Goal: Communication & Community: Answer question/provide support

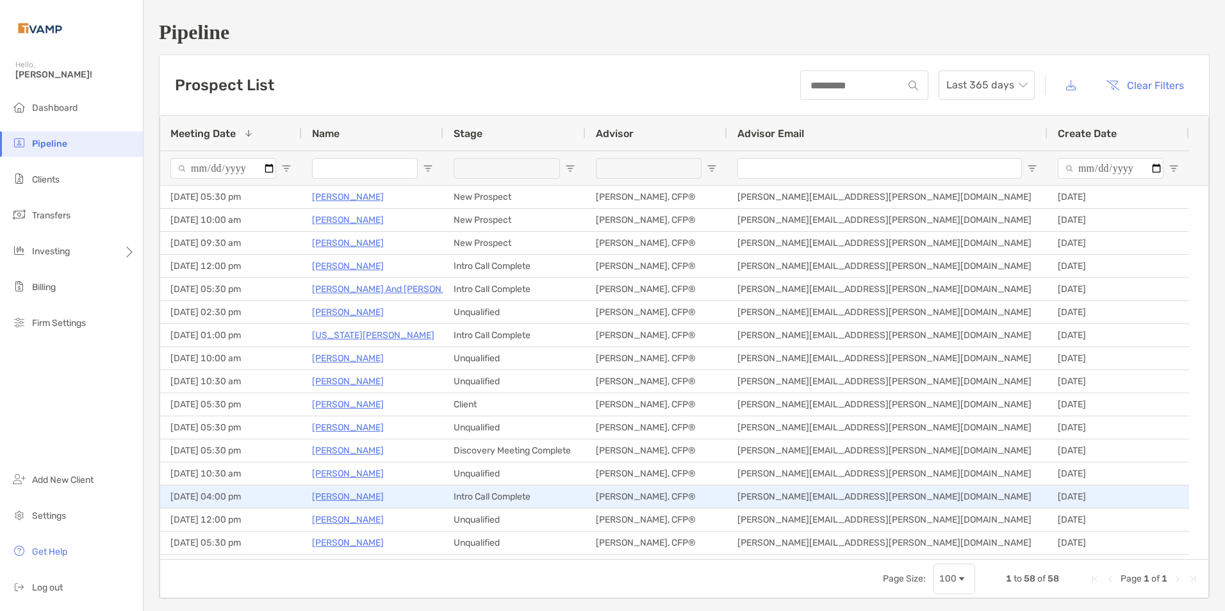
click at [358, 495] on p "Angela Schiller" at bounding box center [348, 497] width 72 height 16
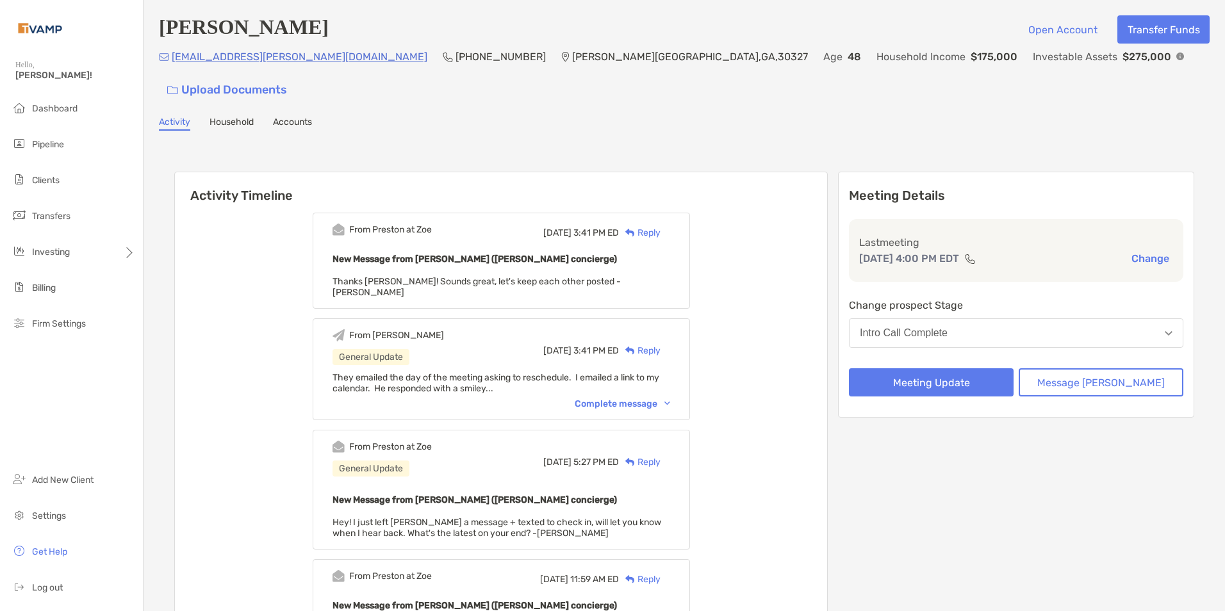
click at [660, 226] on div "Reply" at bounding box center [640, 232] width 42 height 13
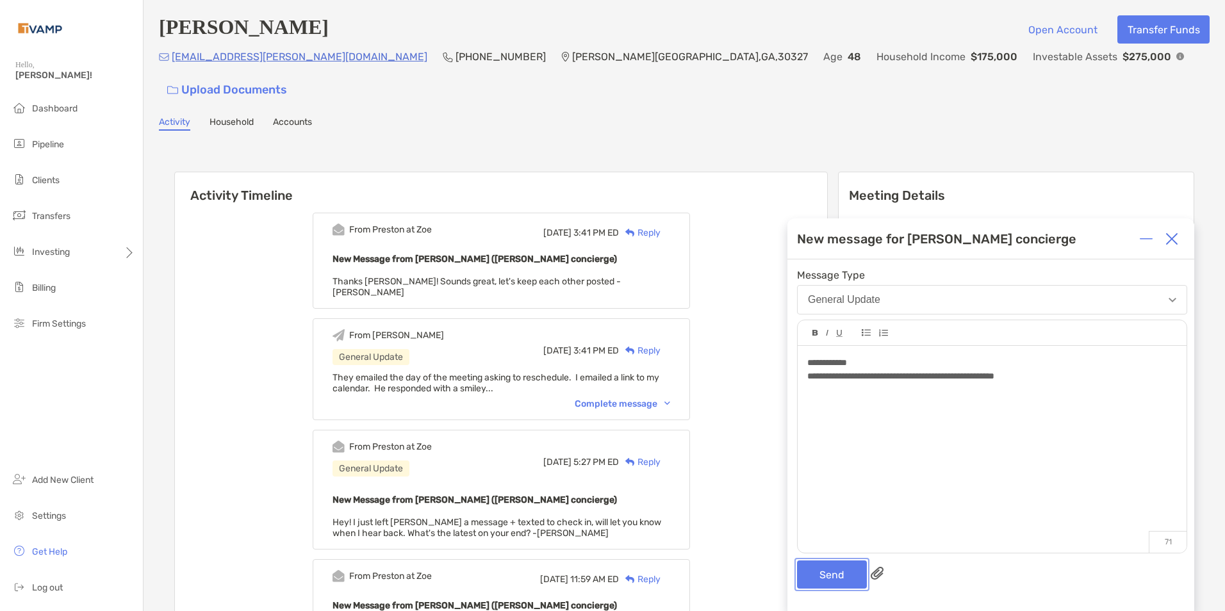
click at [831, 573] on button "Send" at bounding box center [832, 575] width 70 height 28
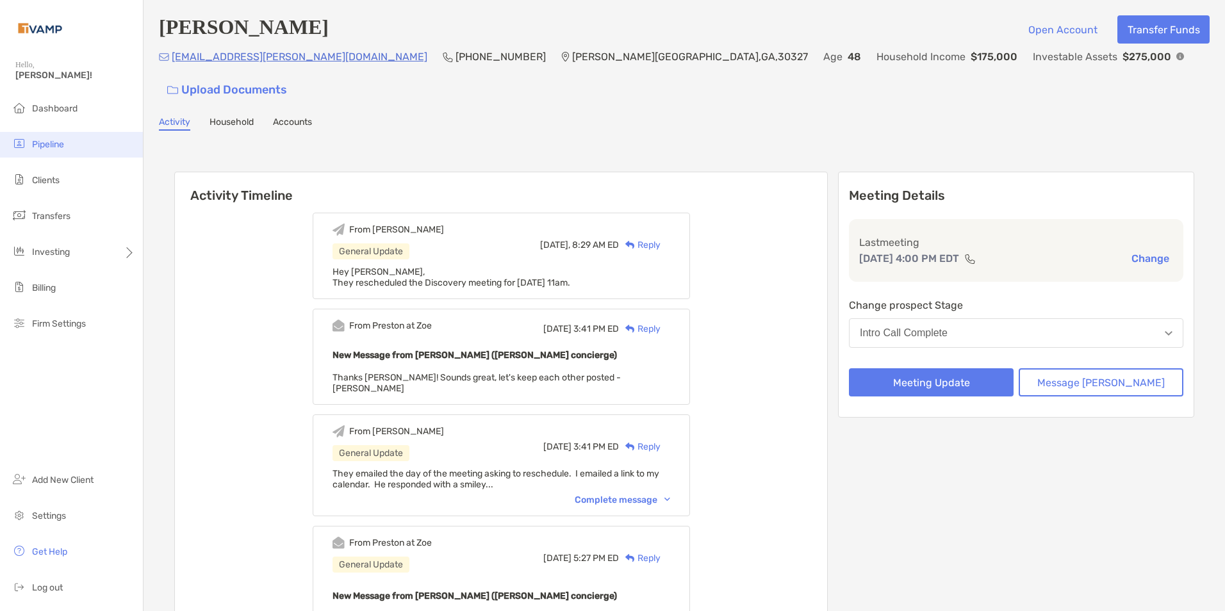
click at [53, 139] on span "Pipeline" at bounding box center [48, 144] width 32 height 11
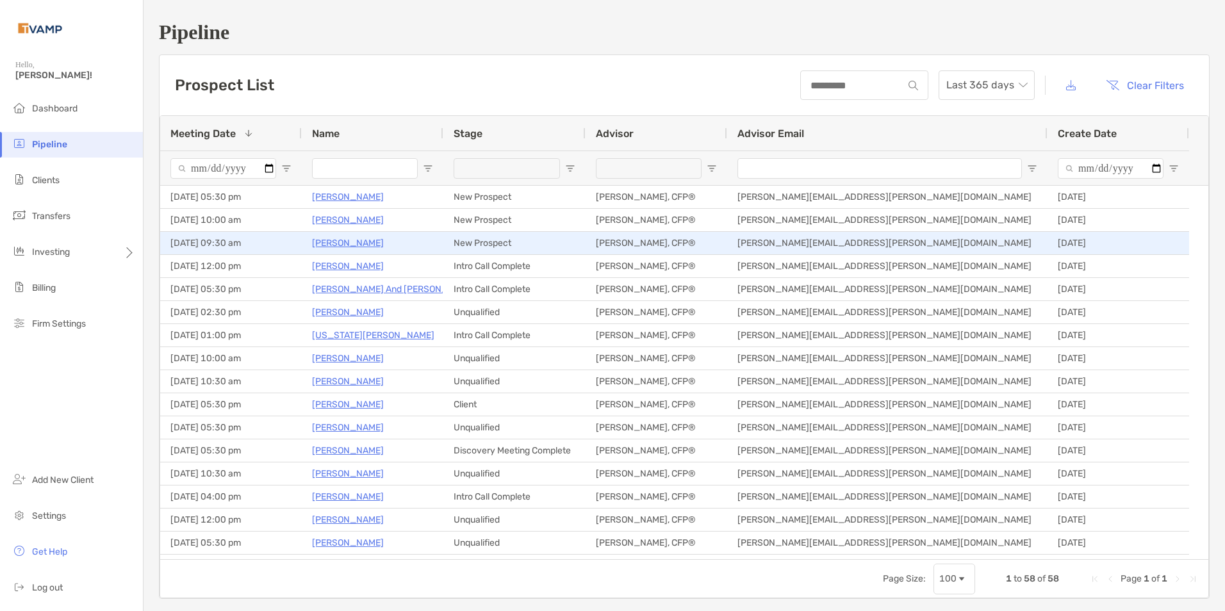
click at [337, 237] on p "[PERSON_NAME]" at bounding box center [348, 243] width 72 height 16
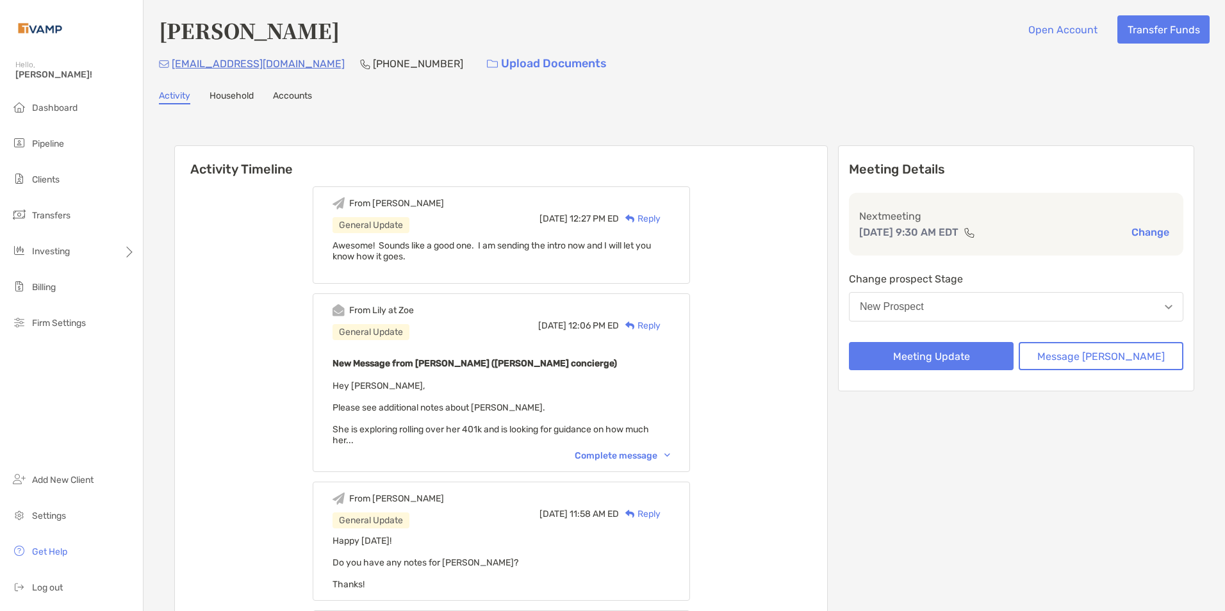
click at [670, 454] on img at bounding box center [667, 456] width 6 height 4
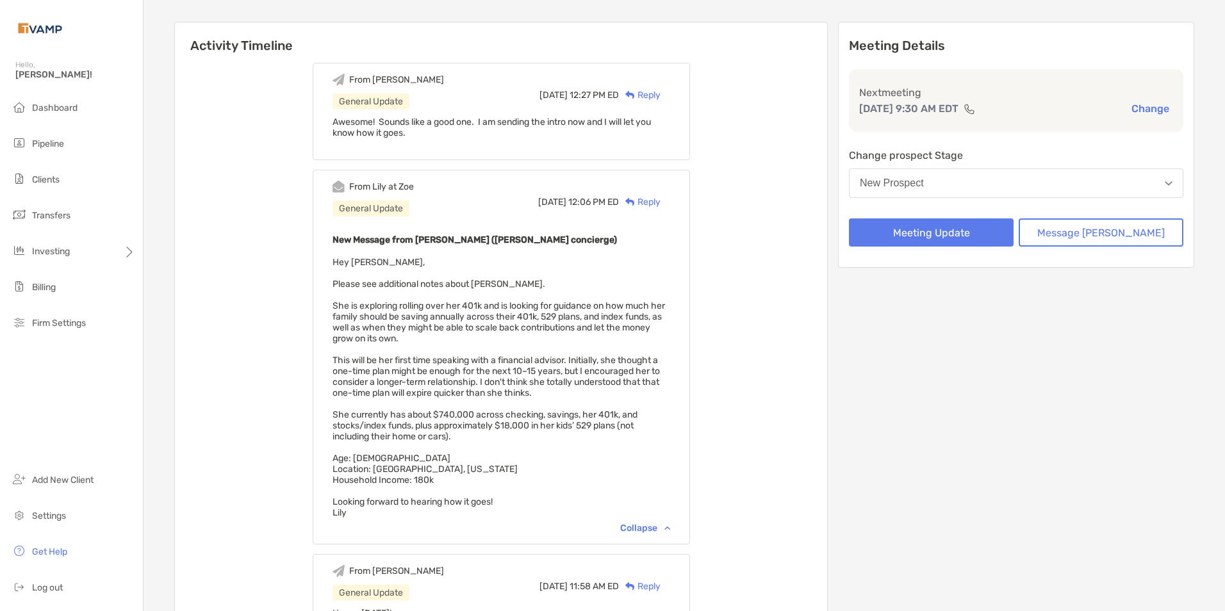
scroll to position [128, 0]
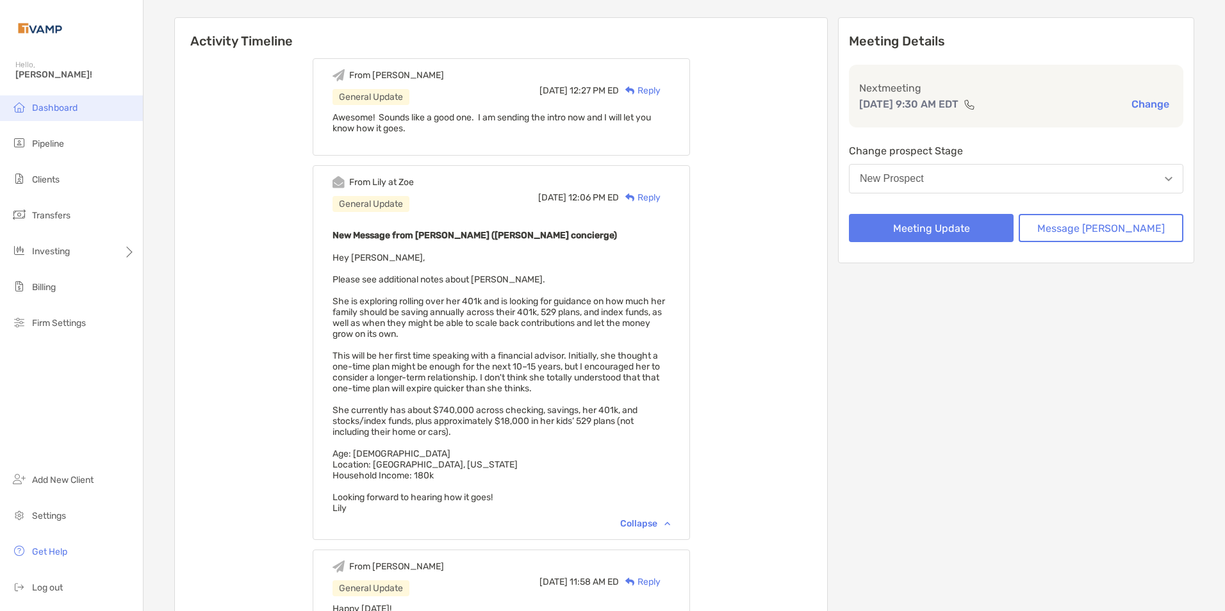
click at [41, 102] on span "Dashboard" at bounding box center [54, 107] width 45 height 11
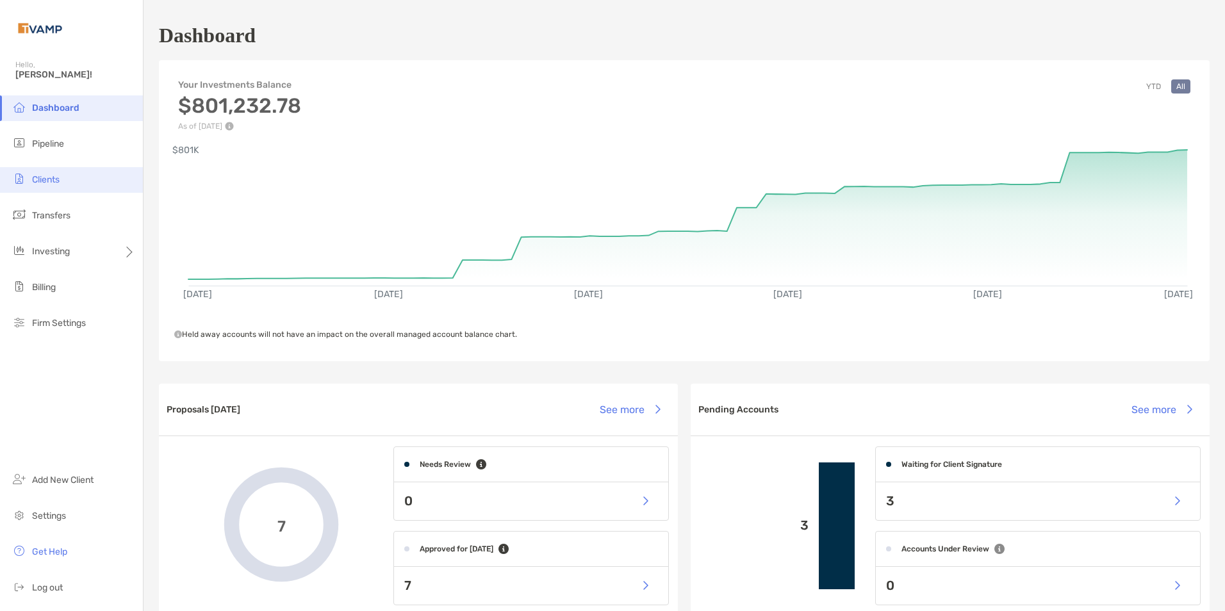
click at [53, 179] on span "Clients" at bounding box center [46, 179] width 28 height 11
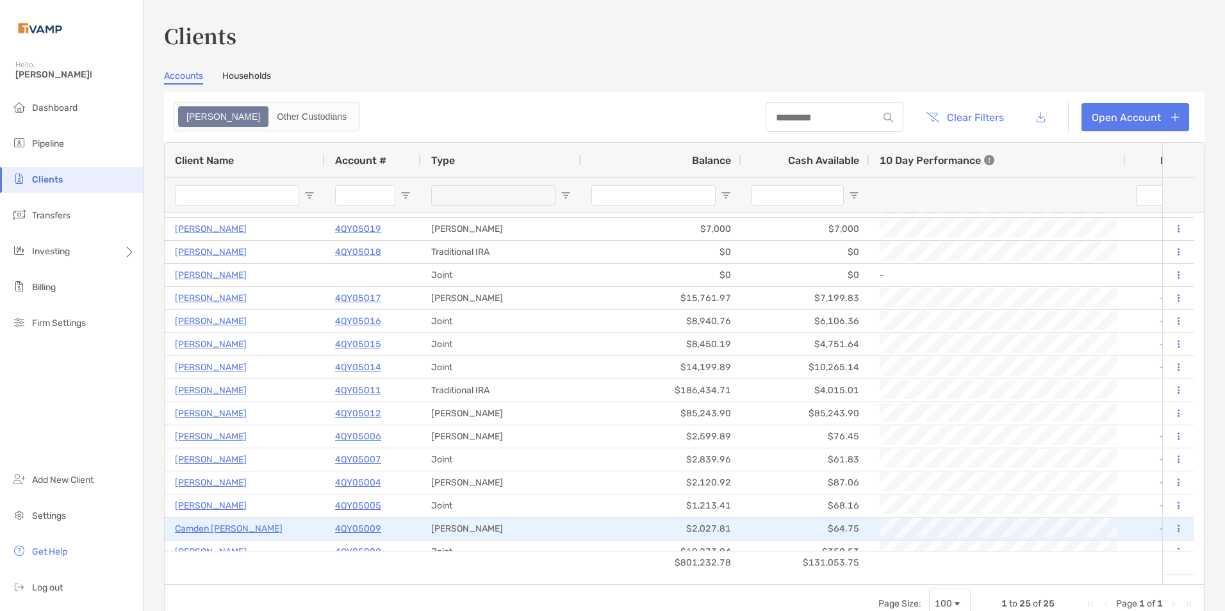
scroll to position [215, 0]
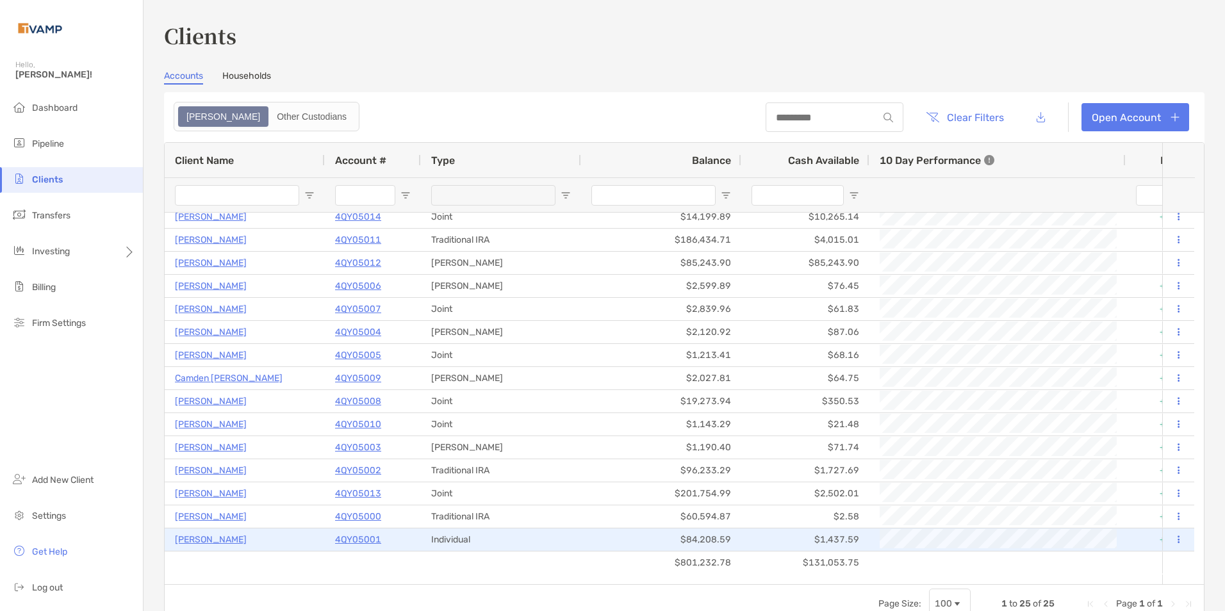
click at [197, 536] on p "Sherri Tucker" at bounding box center [211, 540] width 72 height 16
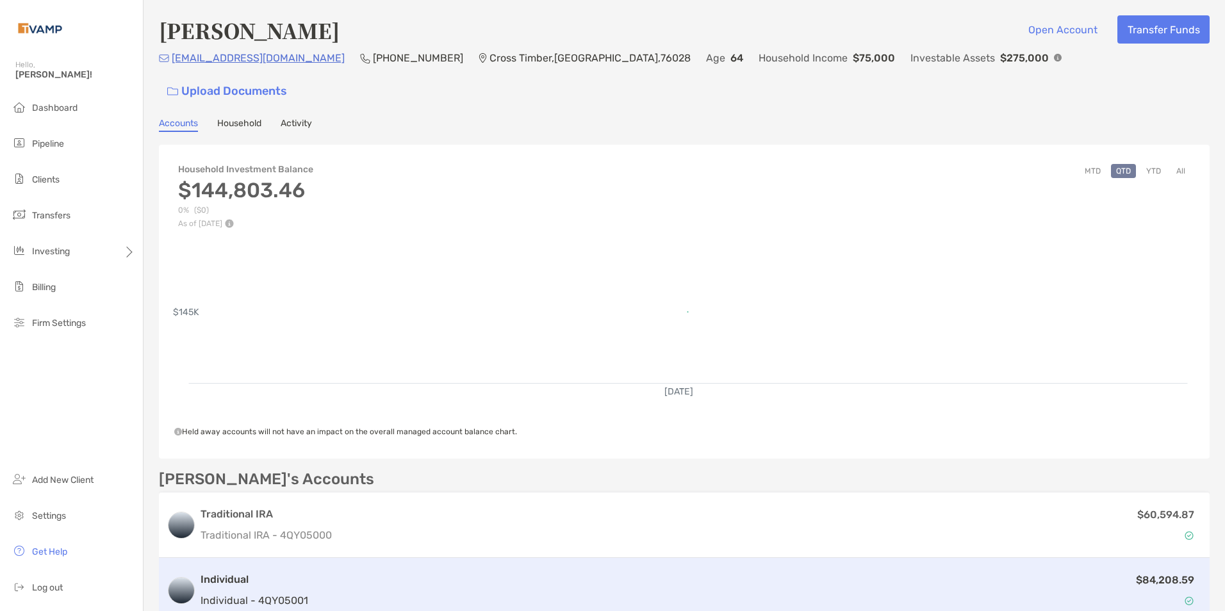
click at [220, 572] on div "Individual Individual - 4QY05001" at bounding box center [255, 590] width 108 height 37
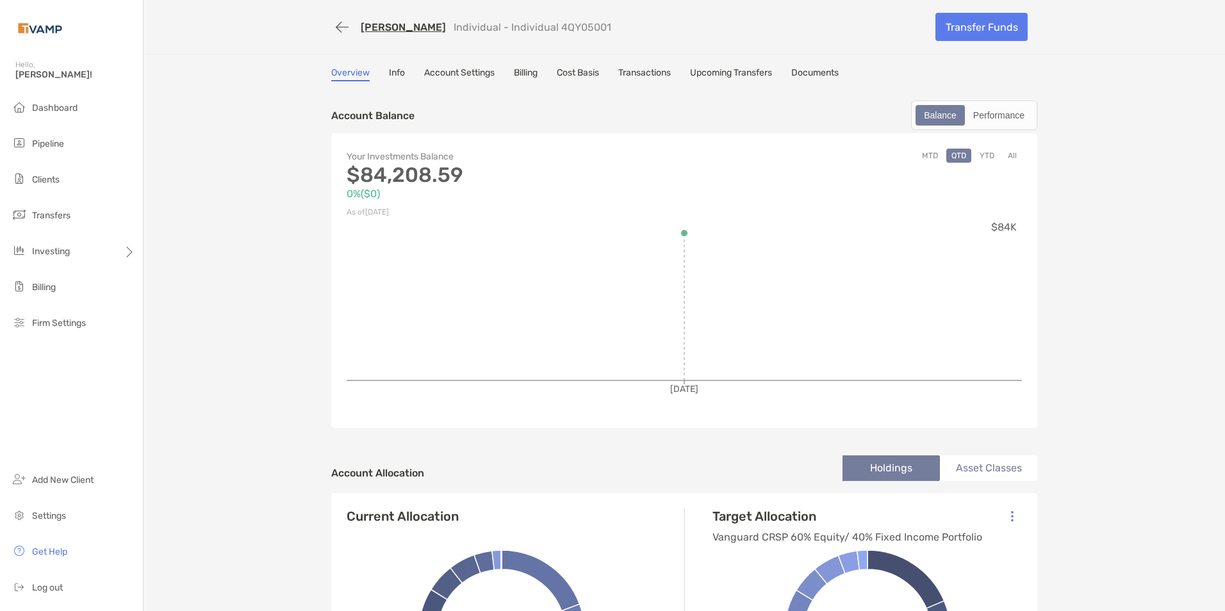
click at [643, 72] on link "Transactions" at bounding box center [644, 74] width 53 height 14
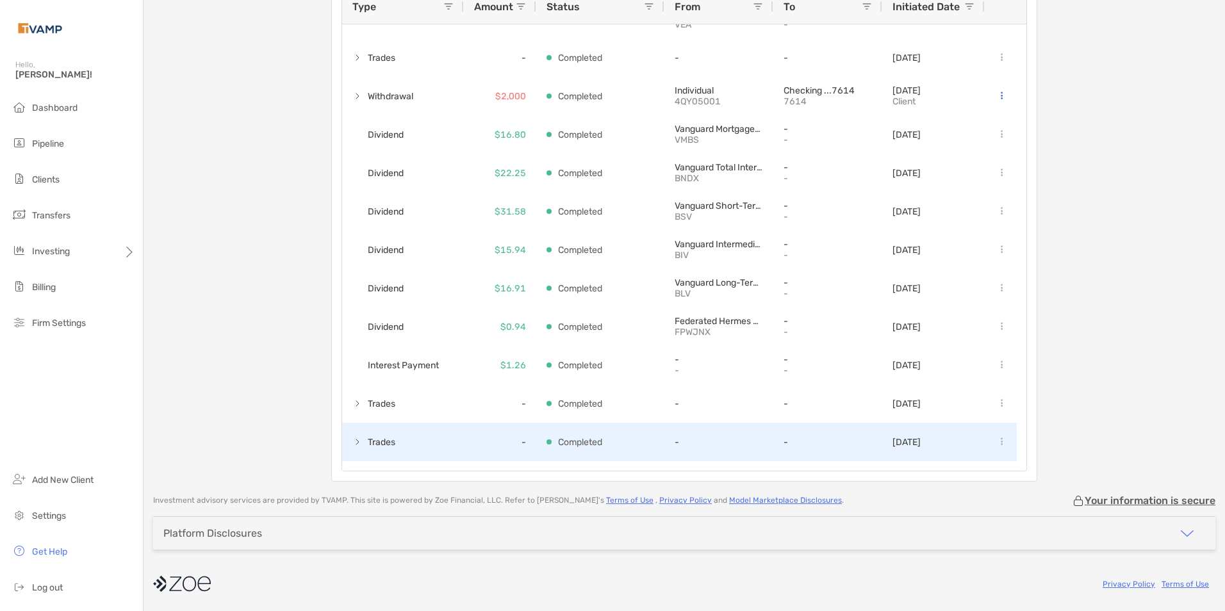
scroll to position [28, 0]
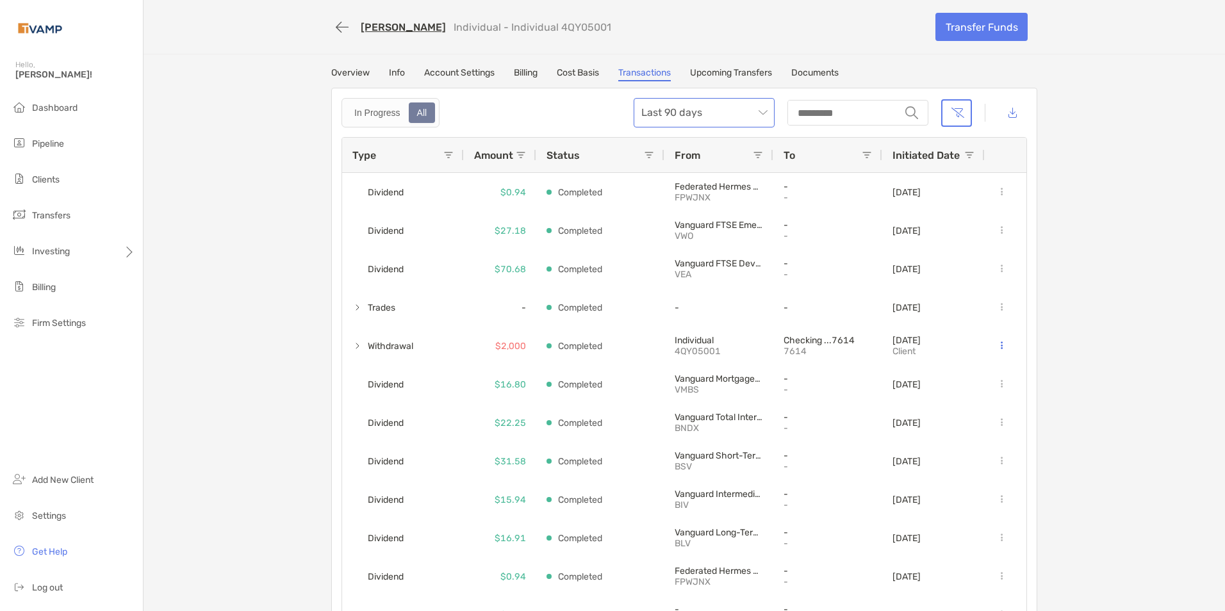
click at [738, 110] on span "Last 90 days" at bounding box center [704, 113] width 126 height 28
click at [684, 178] on div "Last 120 Days" at bounding box center [699, 183] width 120 height 16
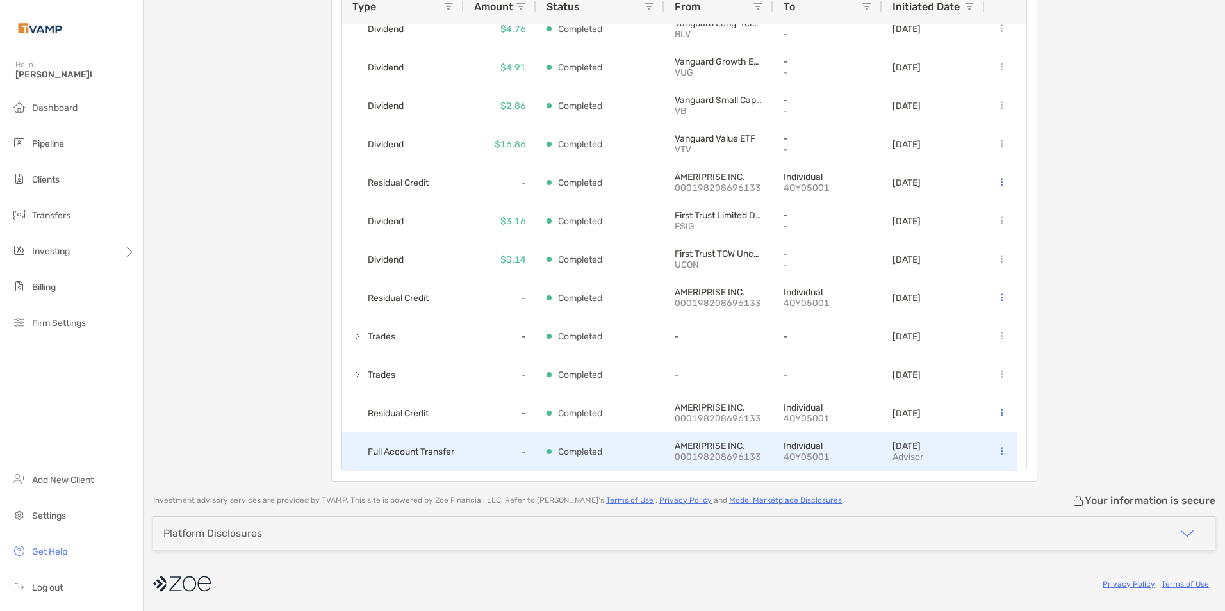
click at [684, 448] on p "AMERIPRISE INC." at bounding box center [719, 446] width 88 height 11
click at [439, 456] on span "Full Account Transfer" at bounding box center [411, 451] width 86 height 21
click at [995, 450] on button at bounding box center [1001, 451] width 13 height 13
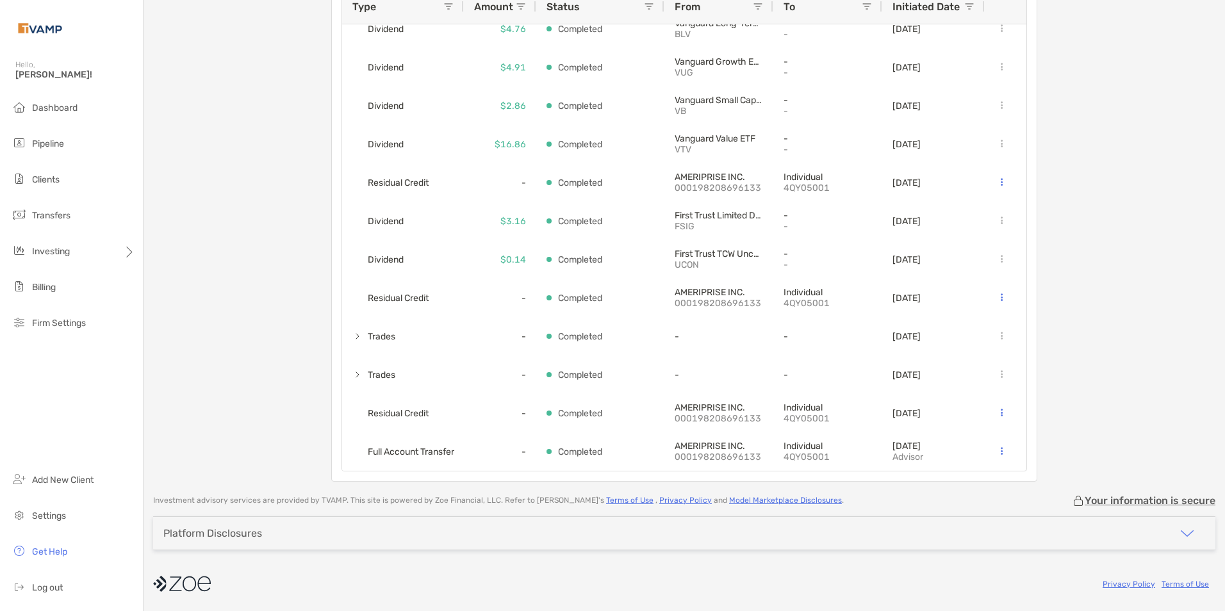
drag, startPoint x: 1108, startPoint y: 432, endPoint x: 1102, endPoint y: 430, distance: 6.9
click at [1109, 432] on div "Sherri Tucker Individual - Individual 4QY05001 Transfer Funds Overview Info Acc…" at bounding box center [683, 166] width 1081 height 630
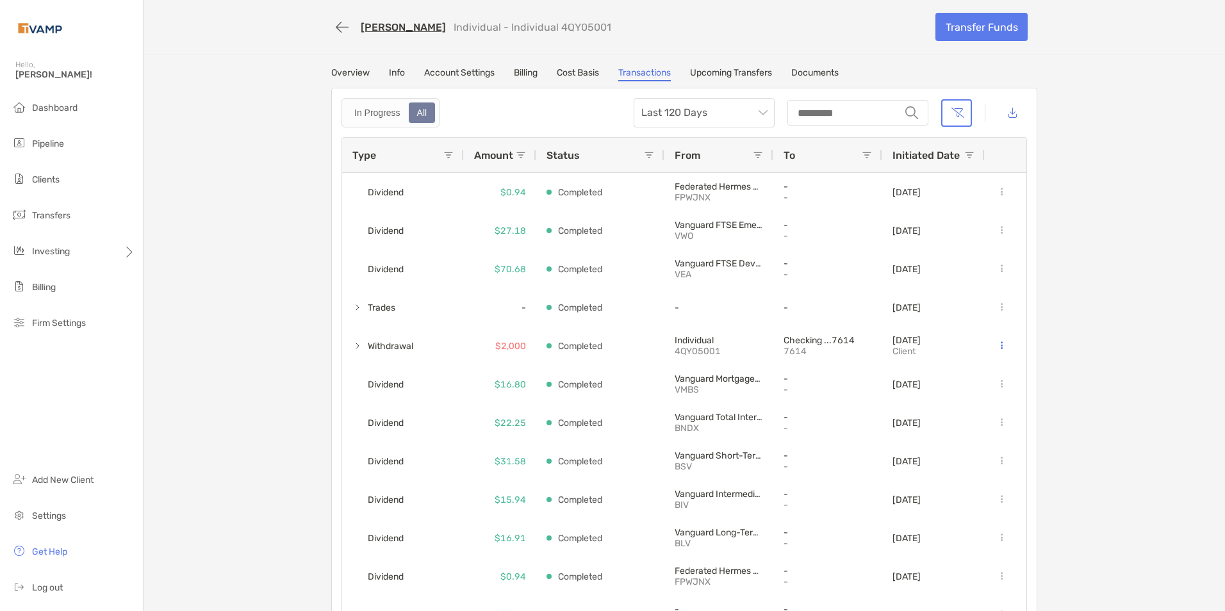
click at [332, 68] on link "Overview" at bounding box center [350, 74] width 38 height 14
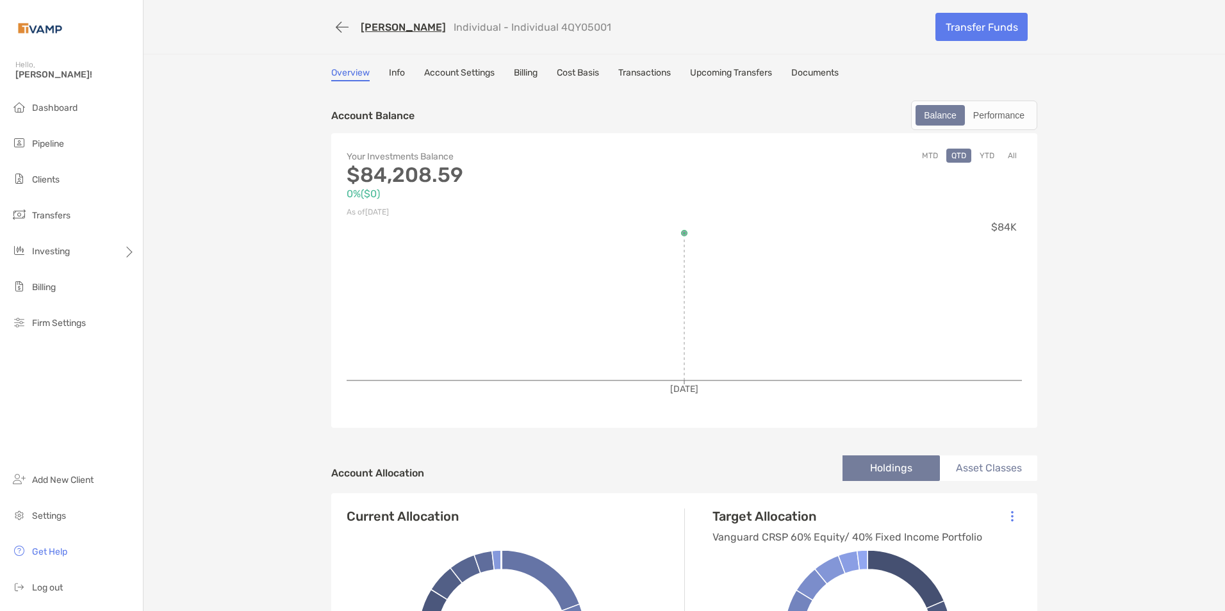
click at [985, 159] on button "YTD" at bounding box center [986, 156] width 25 height 14
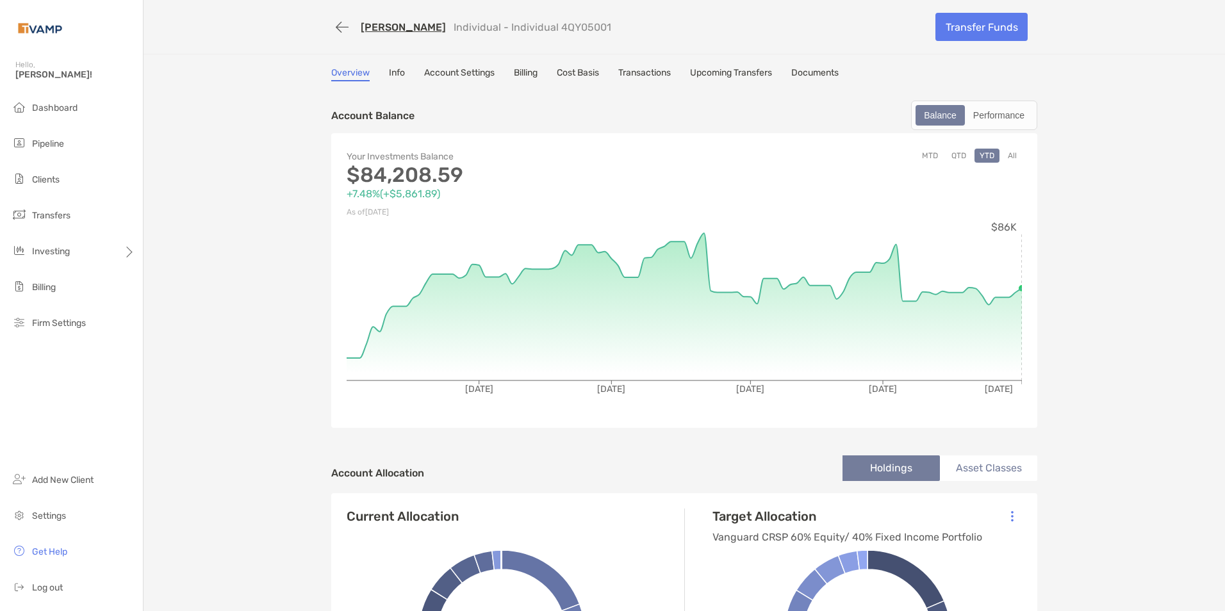
click at [527, 74] on link "Billing" at bounding box center [526, 74] width 24 height 14
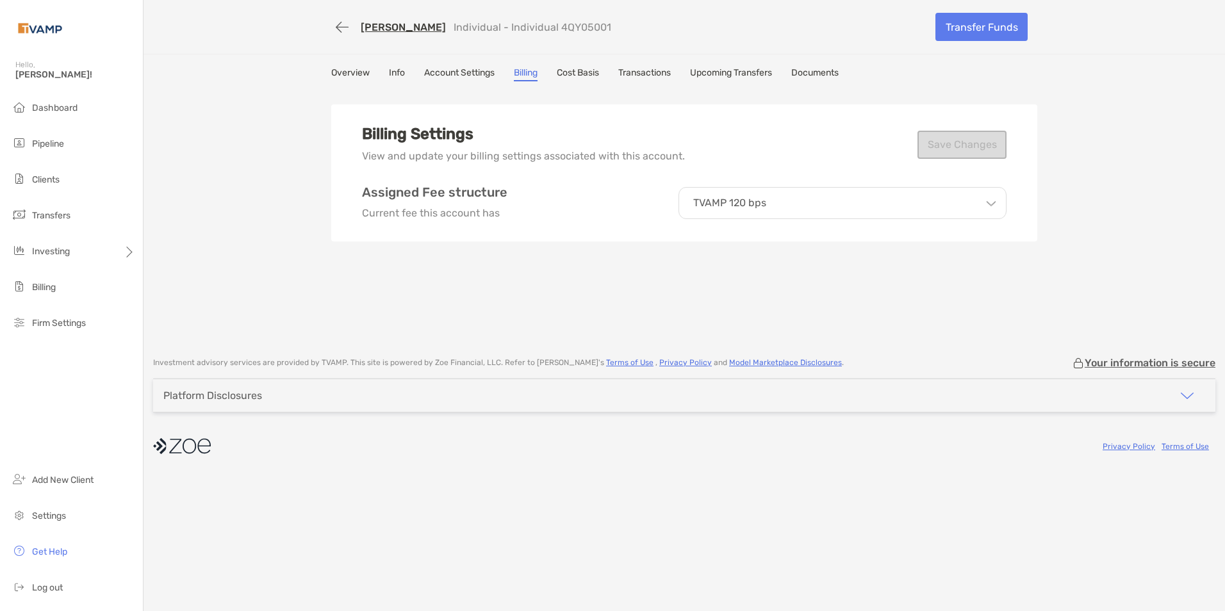
click at [358, 74] on link "Overview" at bounding box center [350, 74] width 38 height 14
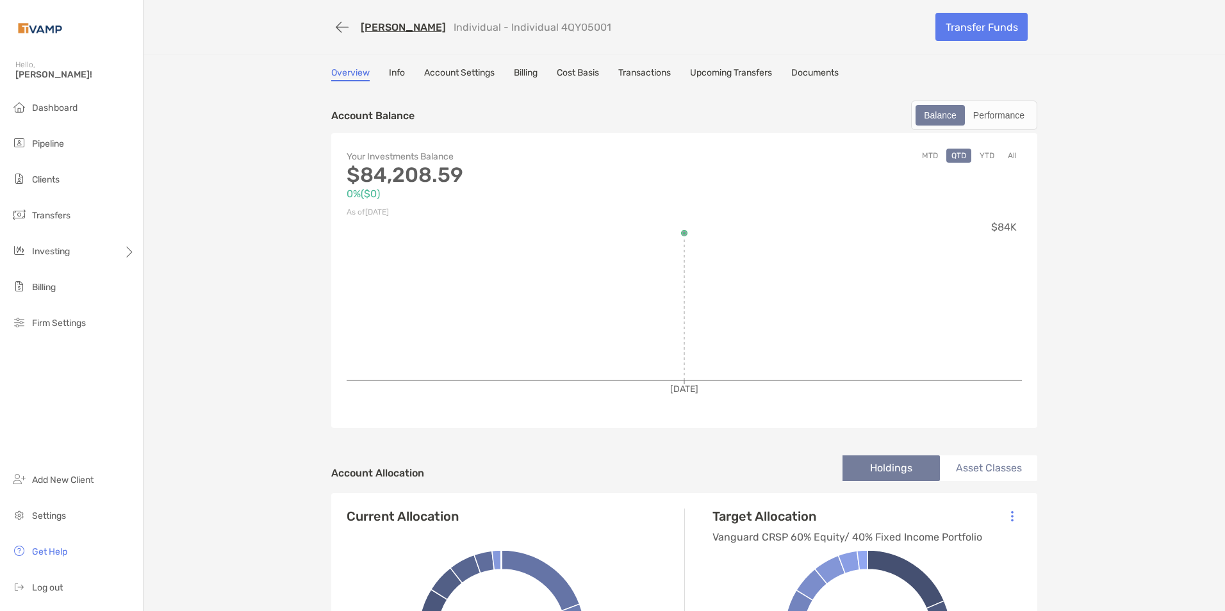
click at [386, 27] on link "Sherri Tucker" at bounding box center [403, 27] width 85 height 12
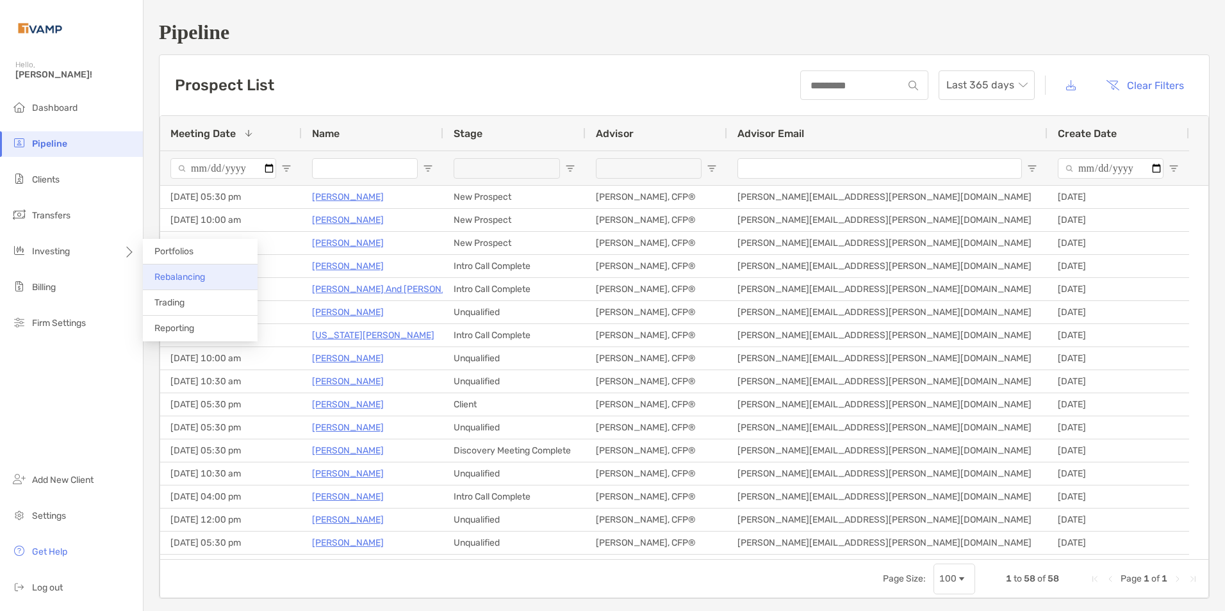
click at [203, 270] on li "Rebalancing" at bounding box center [200, 278] width 115 height 26
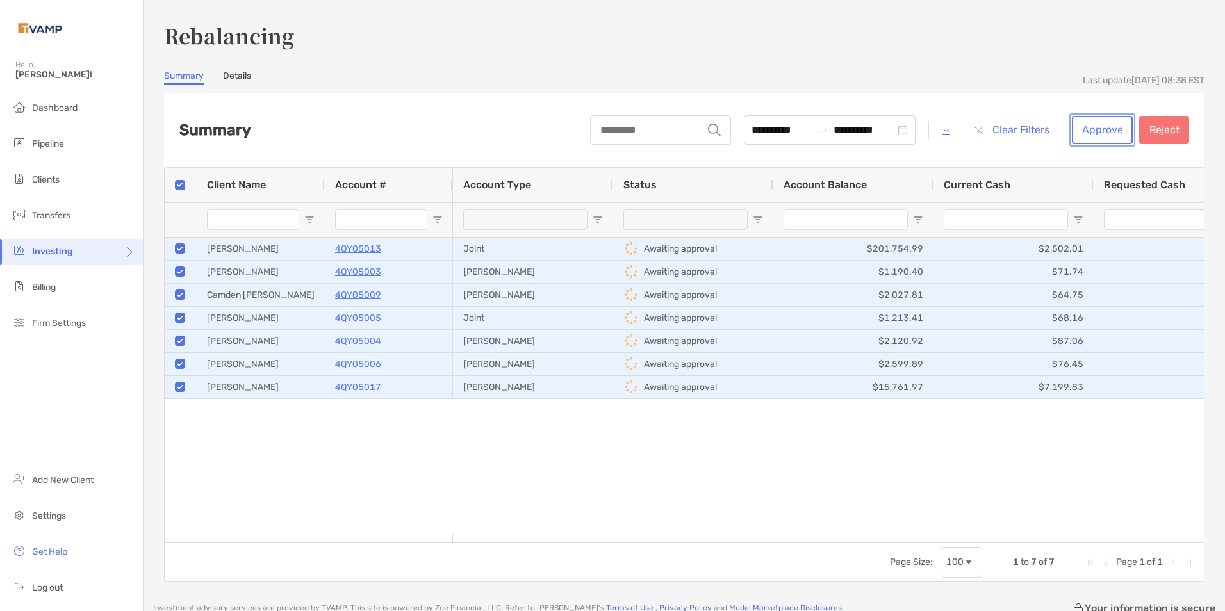
click at [1102, 130] on button "Approve" at bounding box center [1102, 130] width 61 height 28
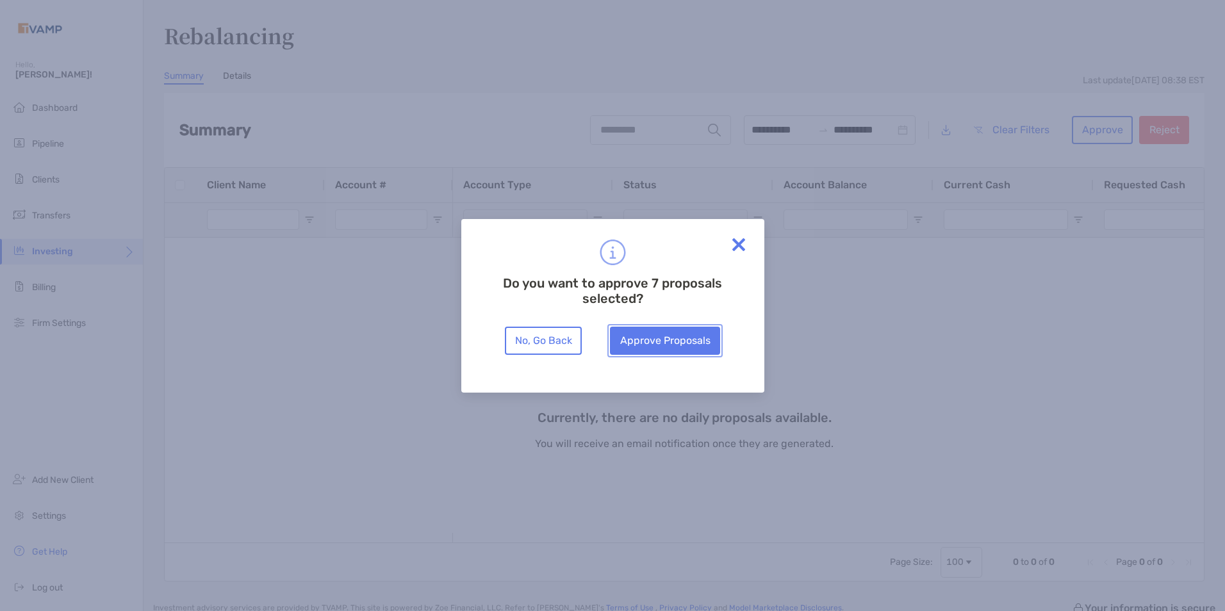
click at [658, 341] on button "Approve Proposals" at bounding box center [665, 341] width 110 height 28
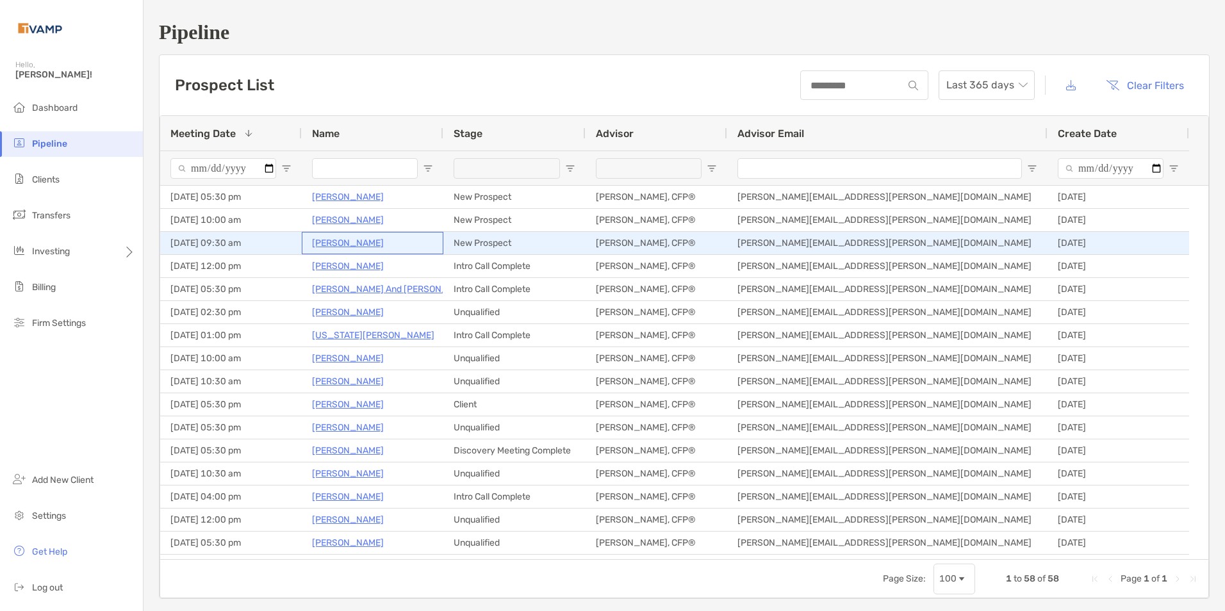
click at [328, 241] on p "[PERSON_NAME]" at bounding box center [348, 243] width 72 height 16
click at [328, 238] on p "[PERSON_NAME]" at bounding box center [348, 243] width 72 height 16
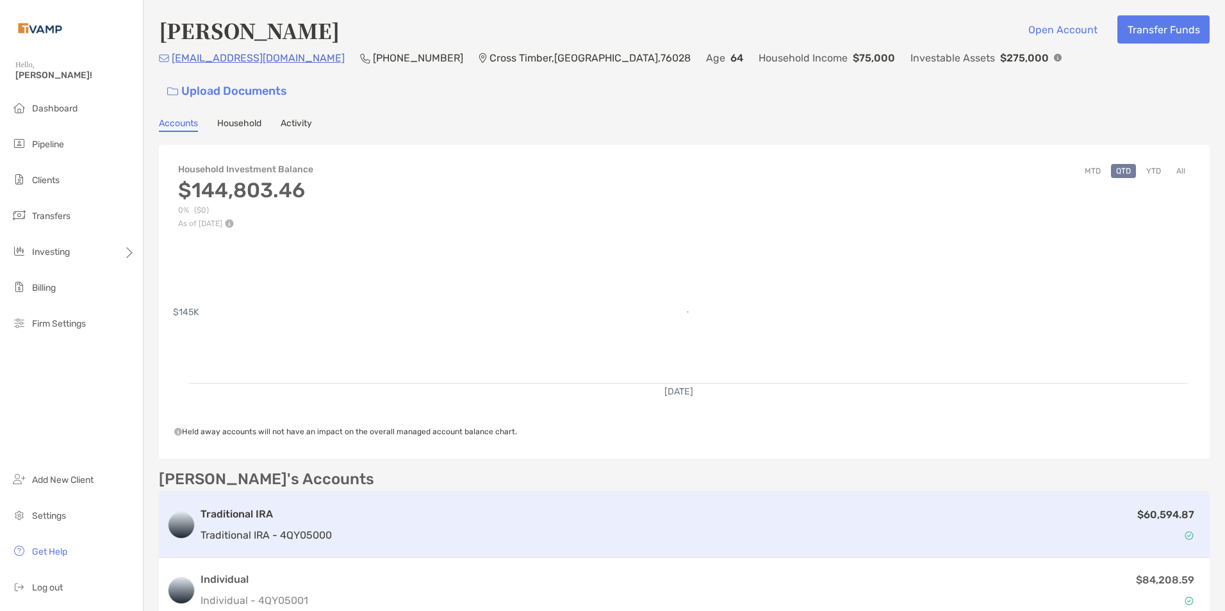
click at [1083, 507] on div "$60,594.87" at bounding box center [769, 525] width 865 height 37
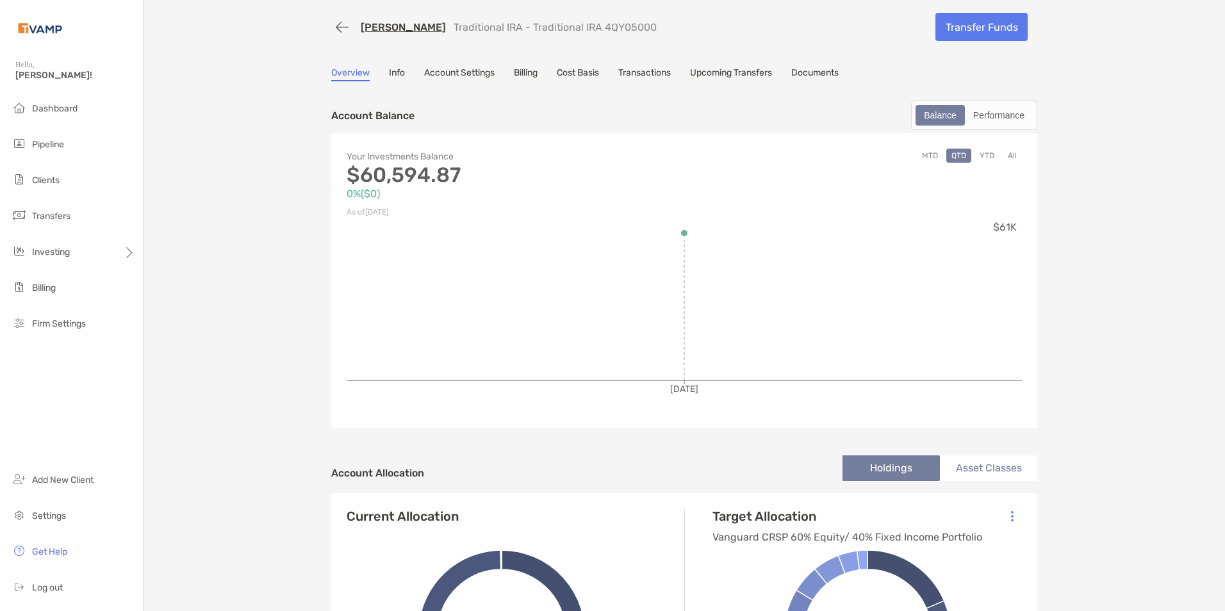
click at [662, 72] on link "Transactions" at bounding box center [644, 74] width 53 height 14
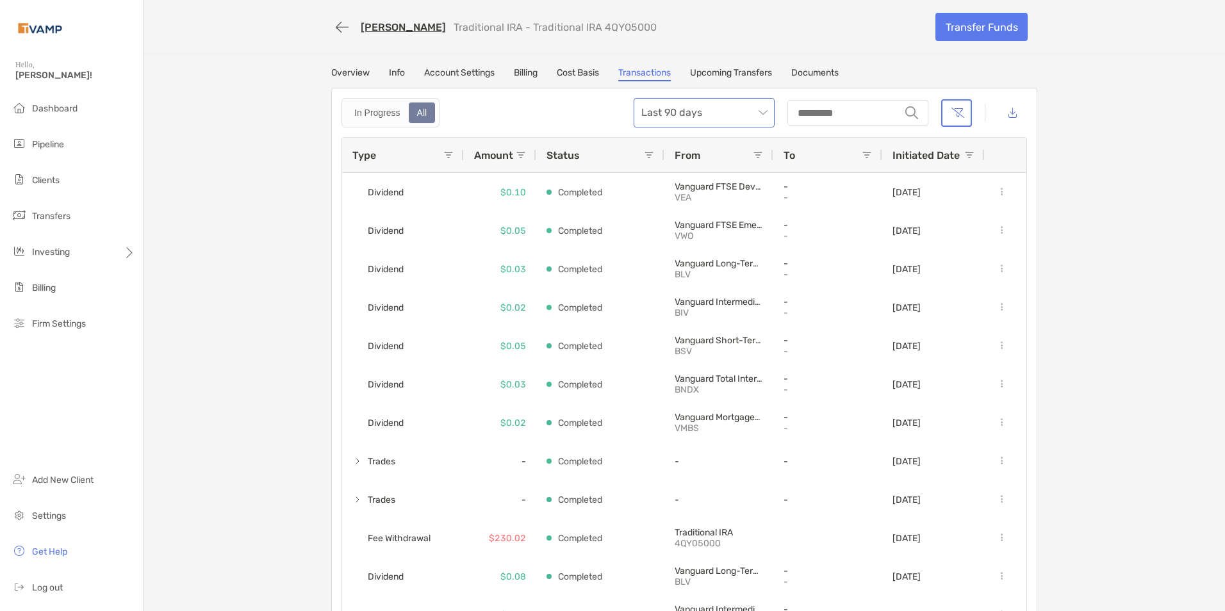
click at [717, 111] on span "Last 90 days" at bounding box center [704, 113] width 126 height 28
click at [679, 185] on div "Last 120 Days" at bounding box center [699, 183] width 120 height 16
click at [389, 67] on link "Info" at bounding box center [397, 74] width 16 height 14
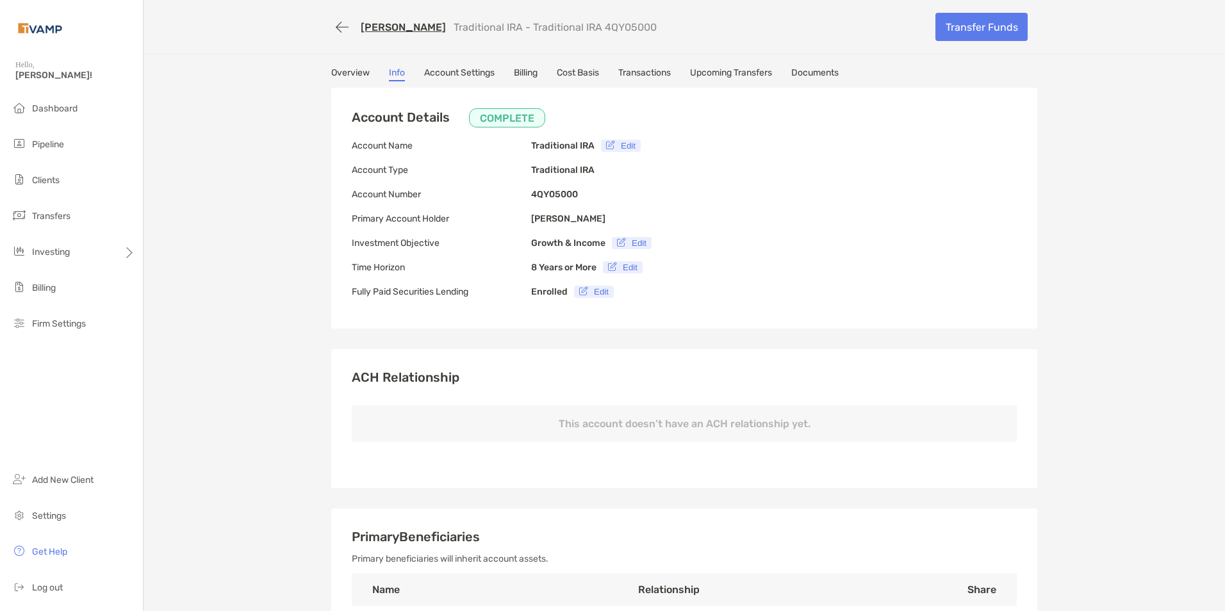
type input "**********"
click at [350, 72] on link "Overview" at bounding box center [350, 74] width 38 height 14
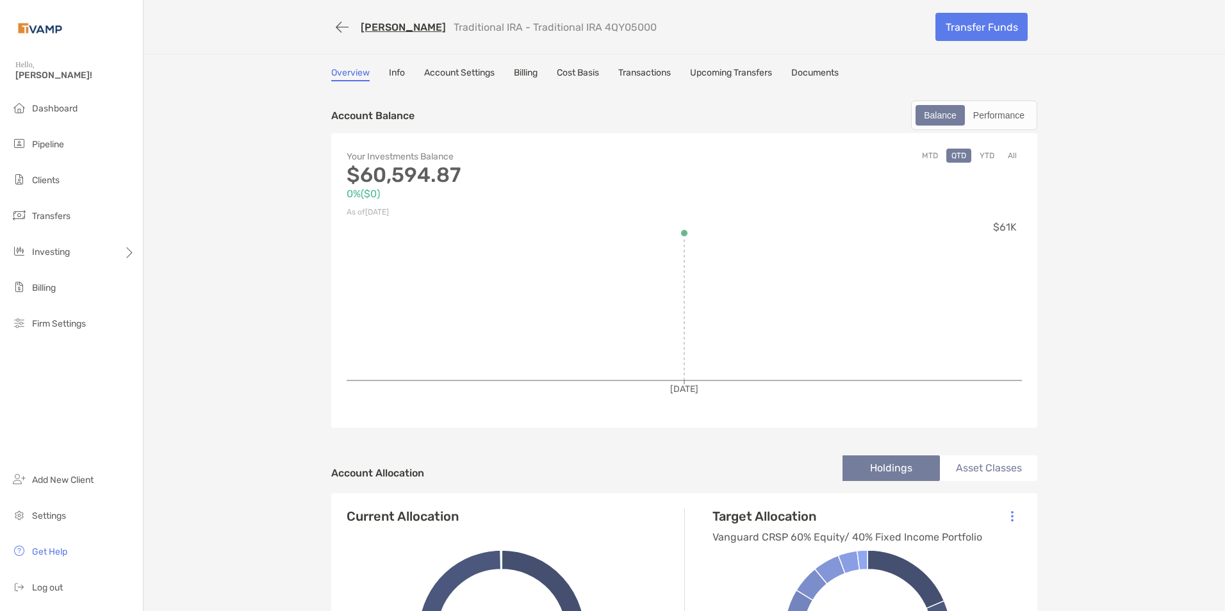
click at [334, 375] on div "Your Investments Balance $60,594.87 0% ( $0 ) As of Sep 30, '25 MTD QTD YTD All…" at bounding box center [684, 280] width 706 height 295
click at [414, 183] on p "$60,594.87" at bounding box center [516, 175] width 338 height 16
drag, startPoint x: 674, startPoint y: 244, endPoint x: 680, endPoint y: 235, distance: 11.0
click at [680, 237] on icon "Sep 30, '25 $61K" at bounding box center [684, 316] width 675 height 192
click at [699, 377] on icon "Sep 30, '25 $61K" at bounding box center [684, 316] width 675 height 192
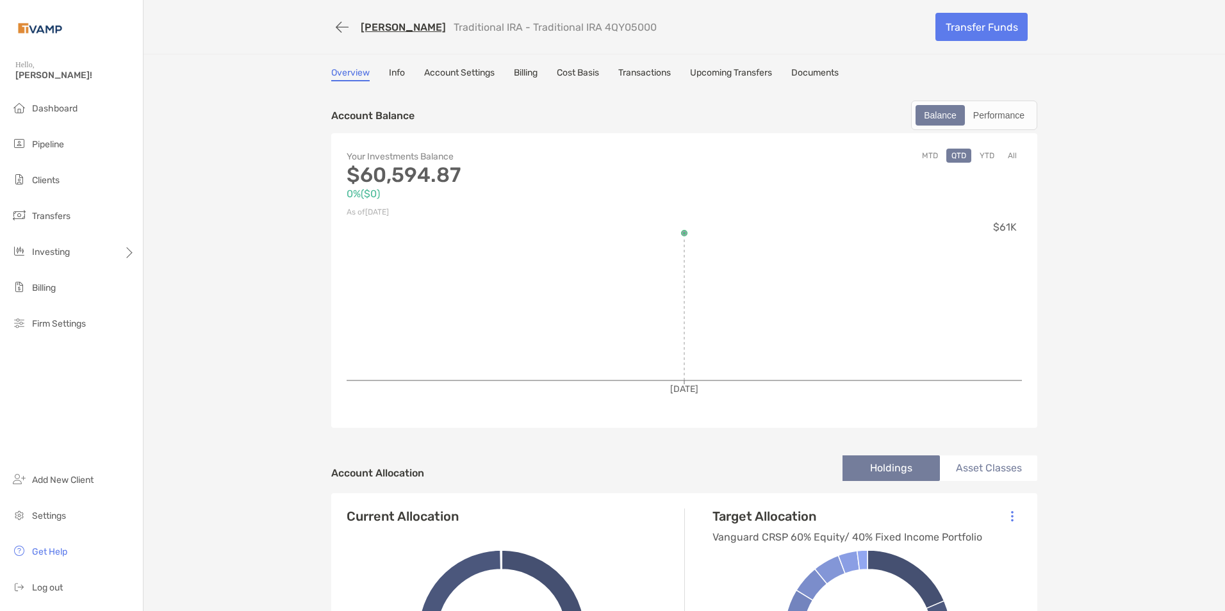
click at [1011, 155] on button "All" at bounding box center [1012, 156] width 19 height 14
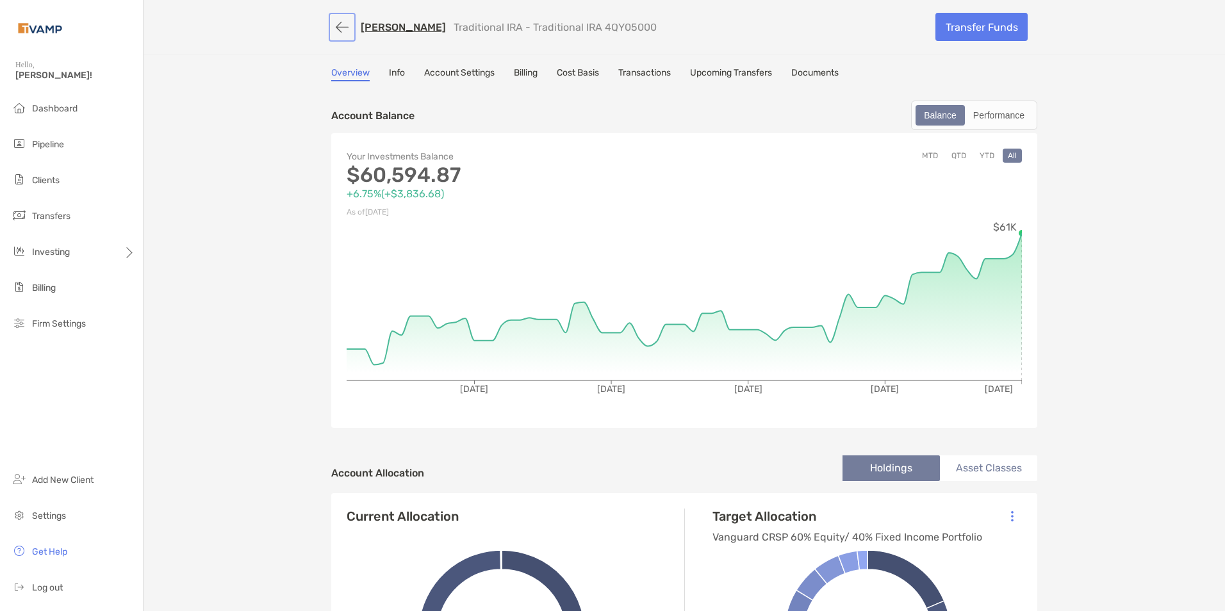
click at [336, 30] on button "button" at bounding box center [342, 27] width 22 height 24
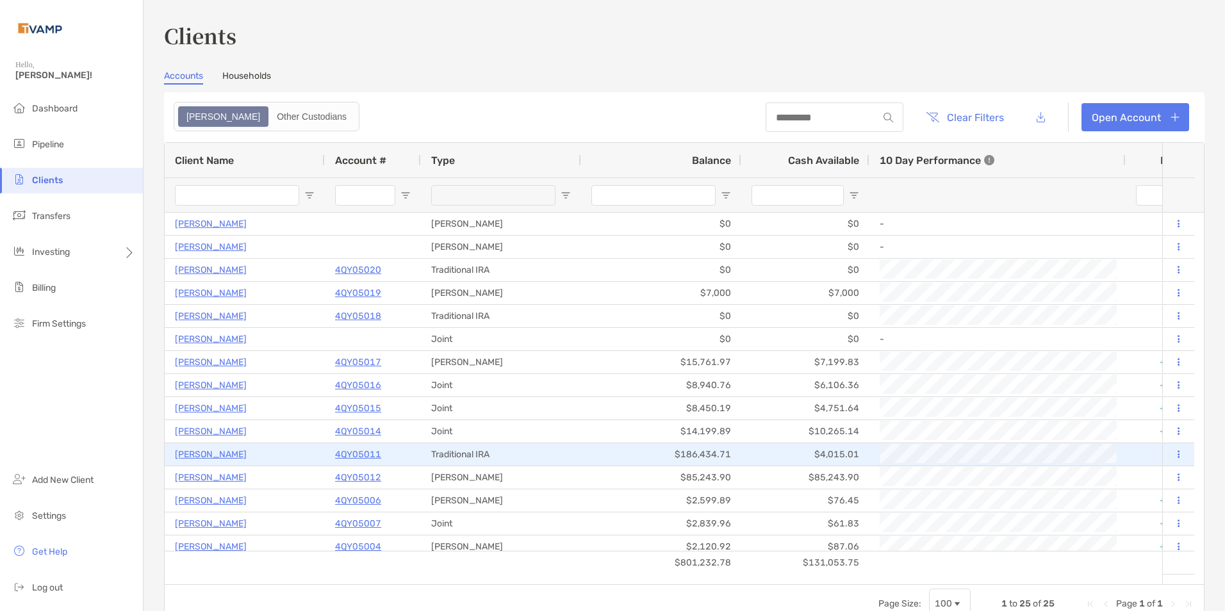
click at [226, 452] on p "Sarah Lindholm" at bounding box center [211, 454] width 72 height 16
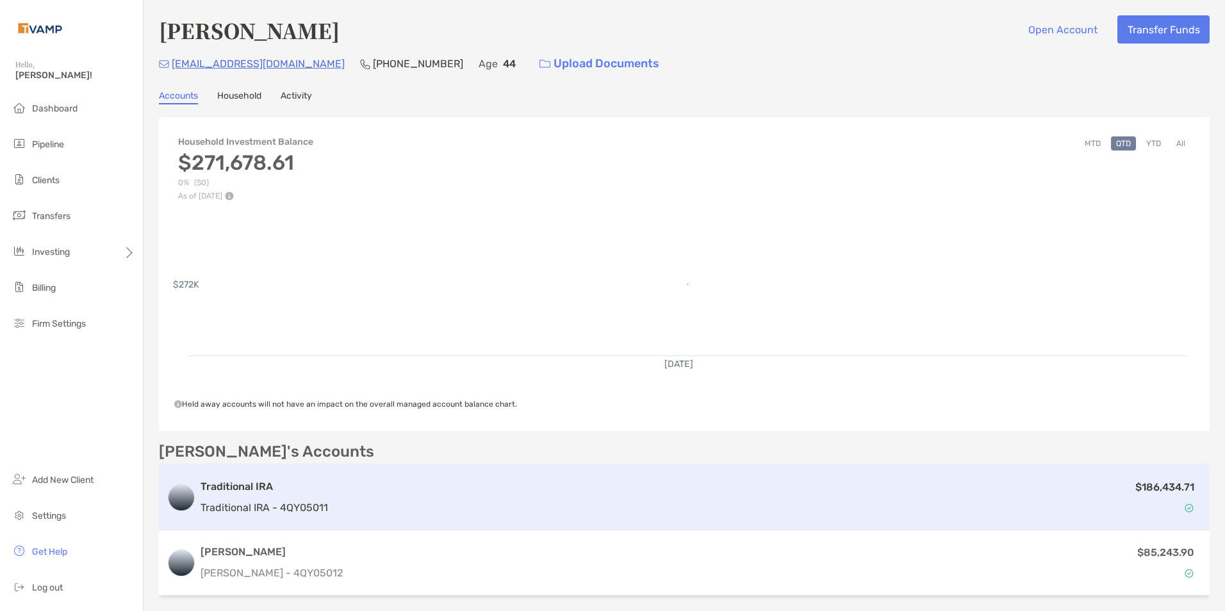
click at [621, 493] on div "$186,434.71" at bounding box center [767, 497] width 869 height 37
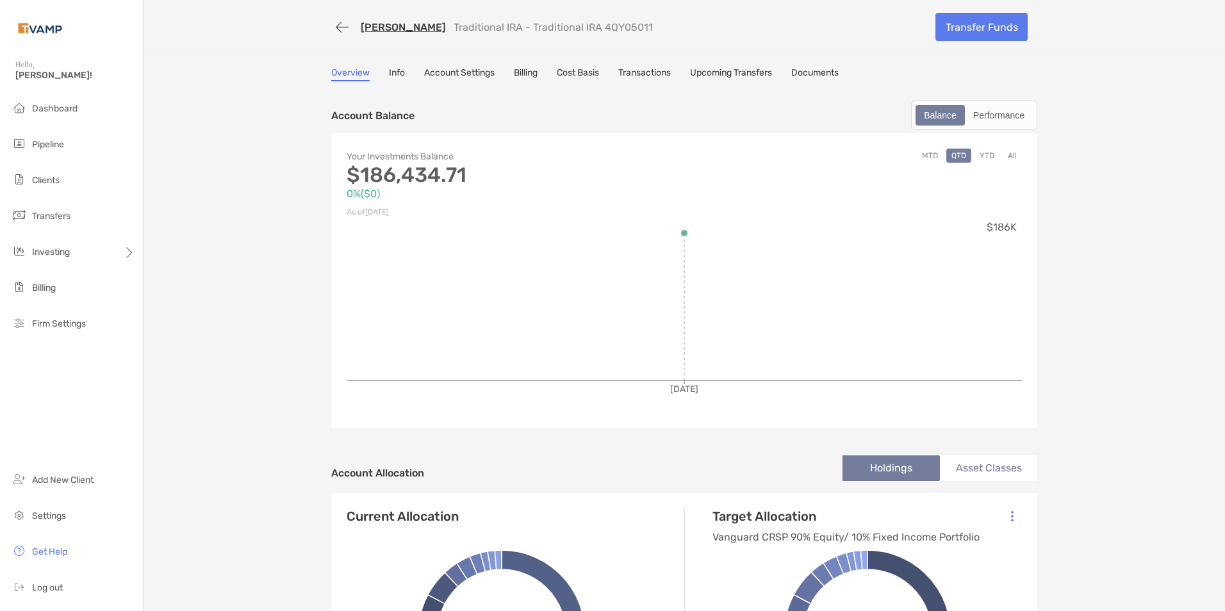
click at [644, 75] on link "Transactions" at bounding box center [644, 74] width 53 height 14
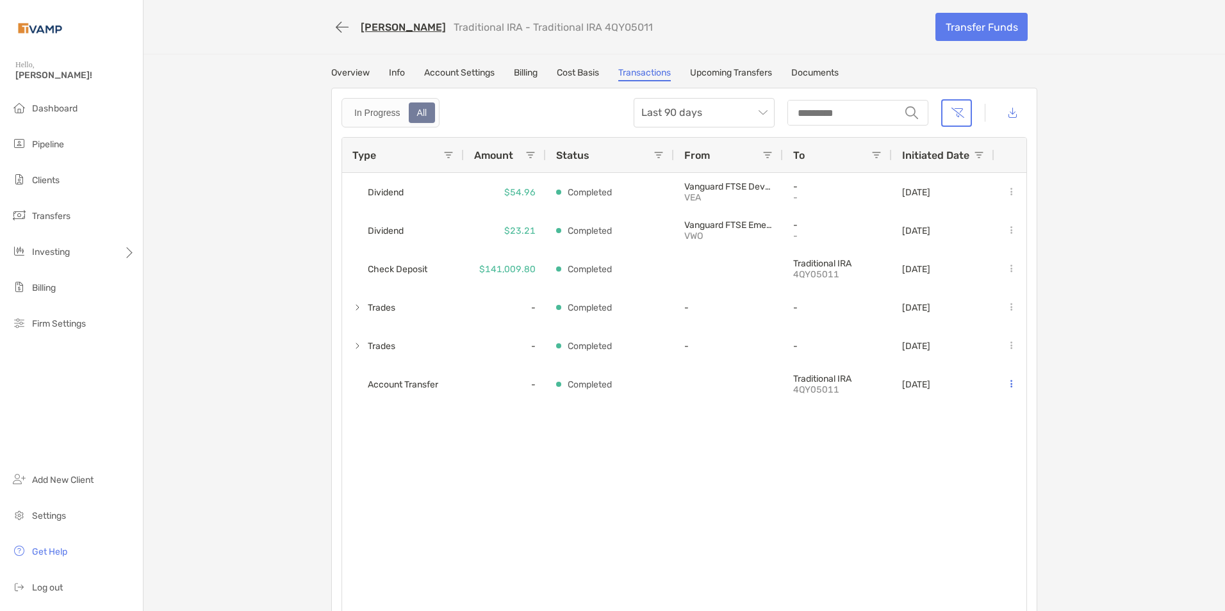
click at [365, 73] on div "Overview Info Account Settings Billing Cost Basis Transactions Upcoming Transfe…" at bounding box center [684, 74] width 706 height 14
click at [348, 76] on link "Overview" at bounding box center [350, 74] width 38 height 14
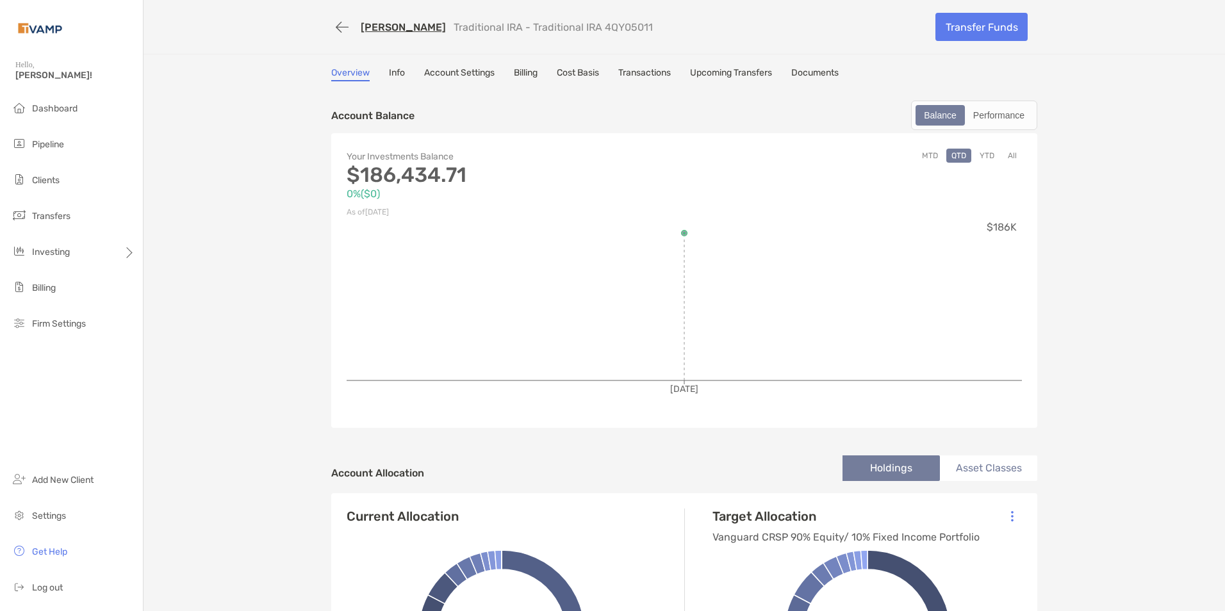
click at [1010, 156] on button "All" at bounding box center [1012, 156] width 19 height 14
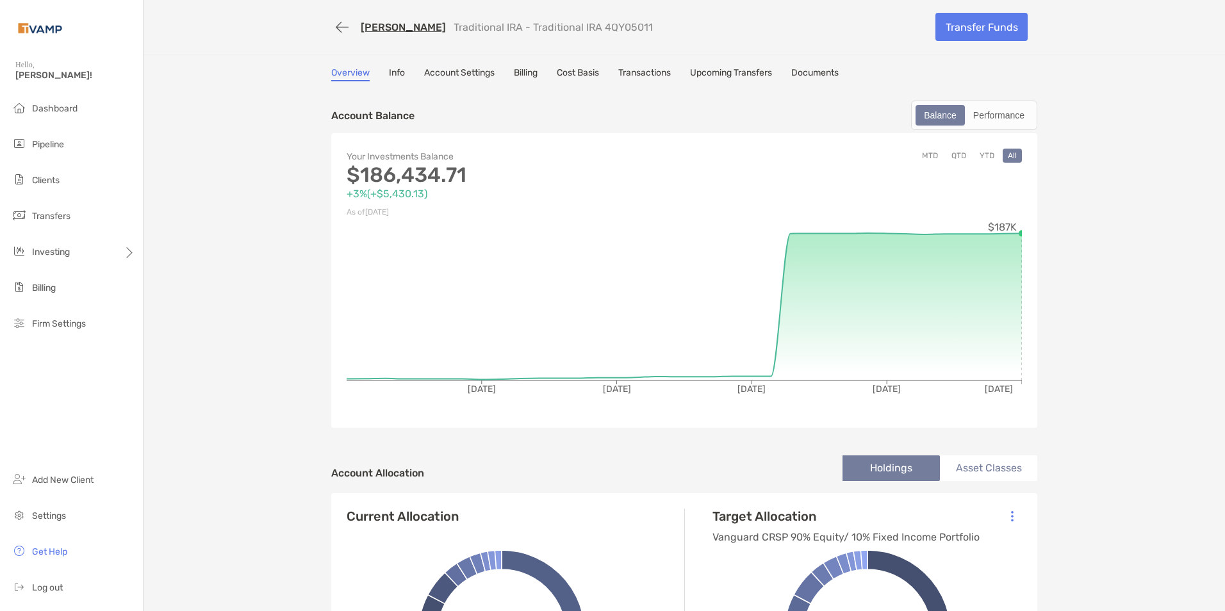
click at [659, 77] on link "Transactions" at bounding box center [644, 74] width 53 height 14
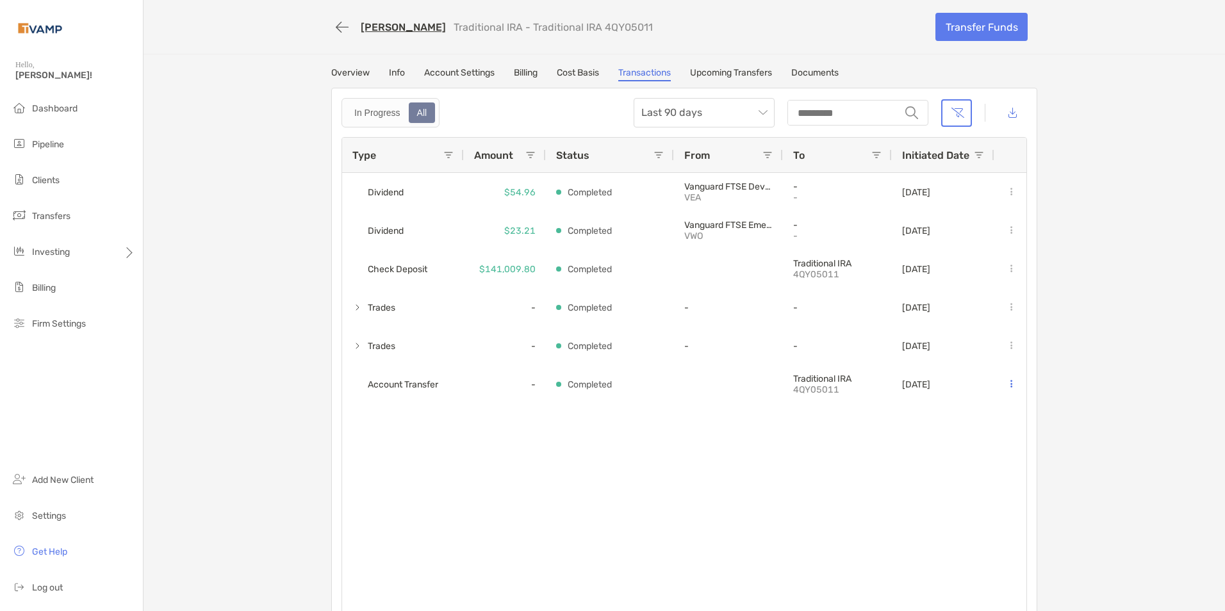
click at [370, 25] on link "Sarah Lindholm" at bounding box center [403, 27] width 85 height 12
click at [48, 171] on li "Clients" at bounding box center [71, 181] width 143 height 26
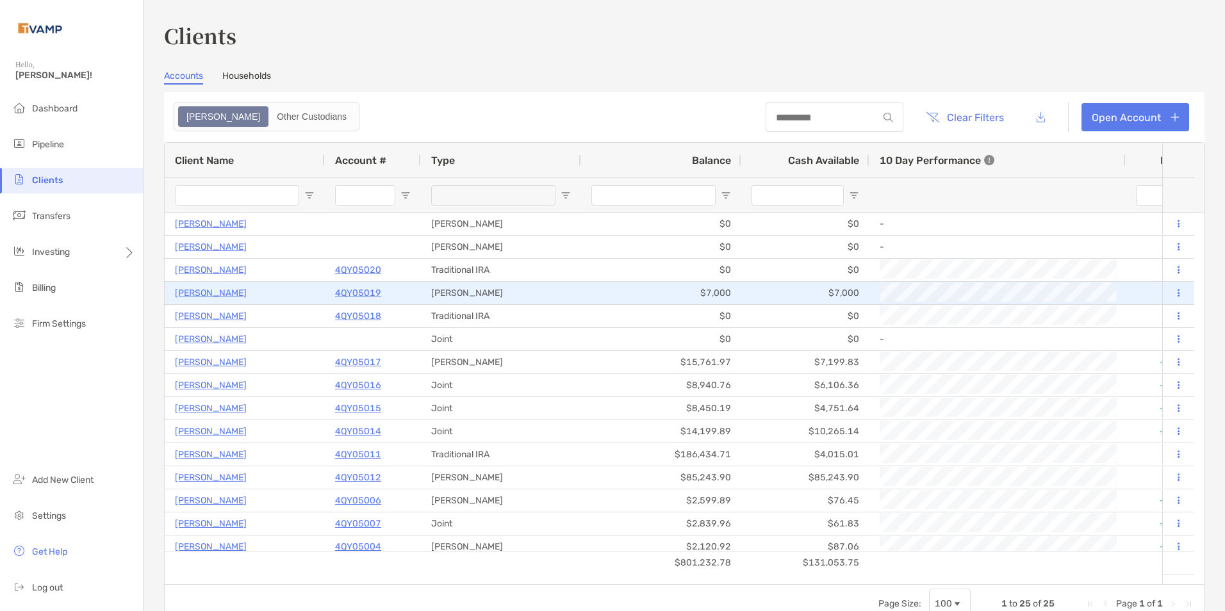
click at [211, 293] on p "Danielle Barnas" at bounding box center [211, 293] width 72 height 16
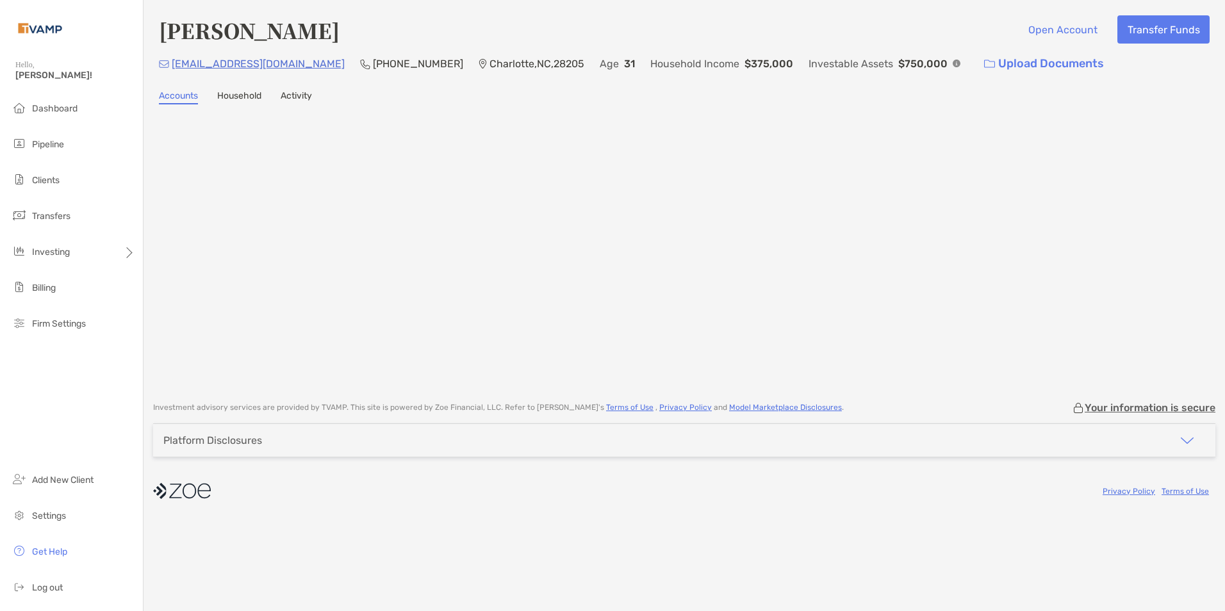
click at [251, 94] on link "Household" at bounding box center [239, 97] width 44 height 14
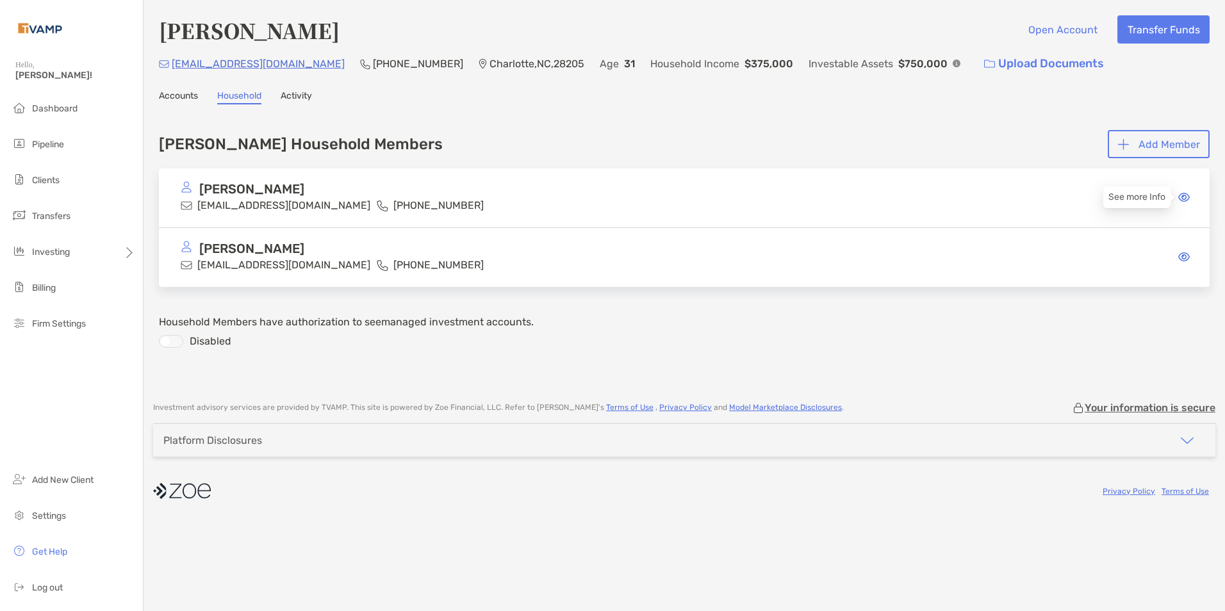
click at [1183, 196] on icon at bounding box center [1184, 197] width 12 height 10
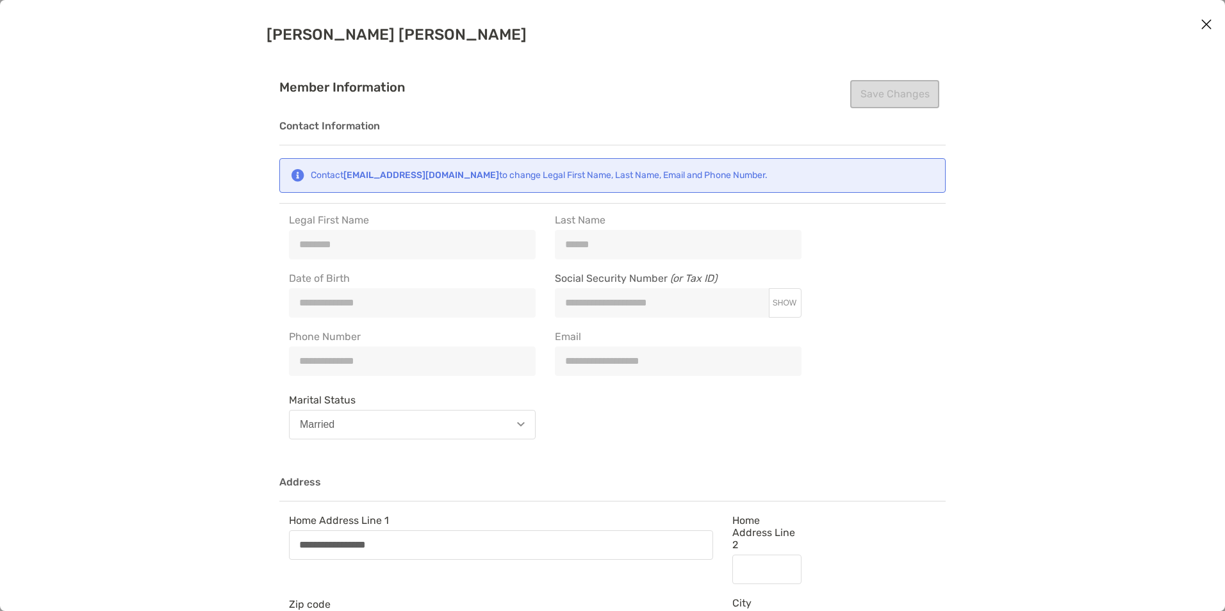
type input "**********"
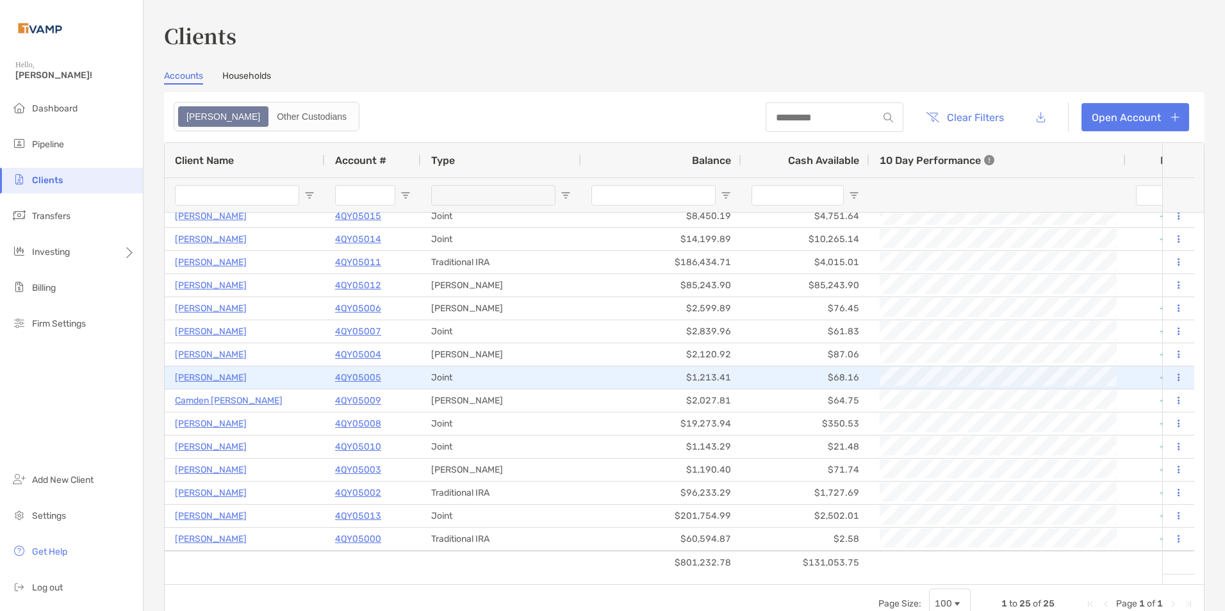
scroll to position [215, 0]
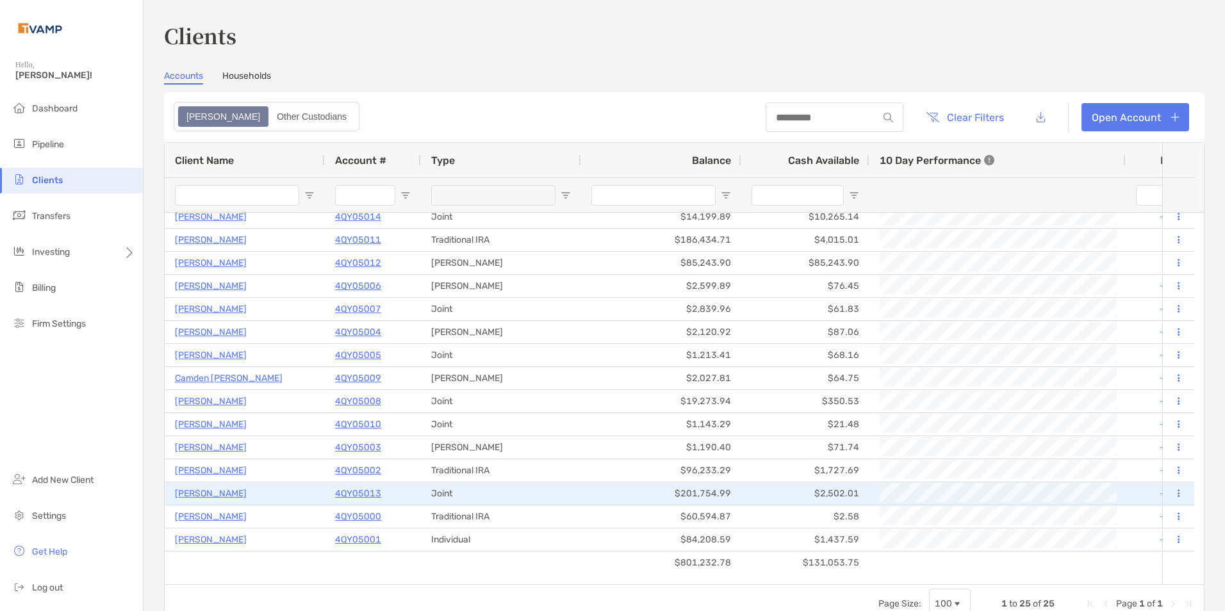
click at [227, 495] on p "Danielle Barnas" at bounding box center [211, 494] width 72 height 16
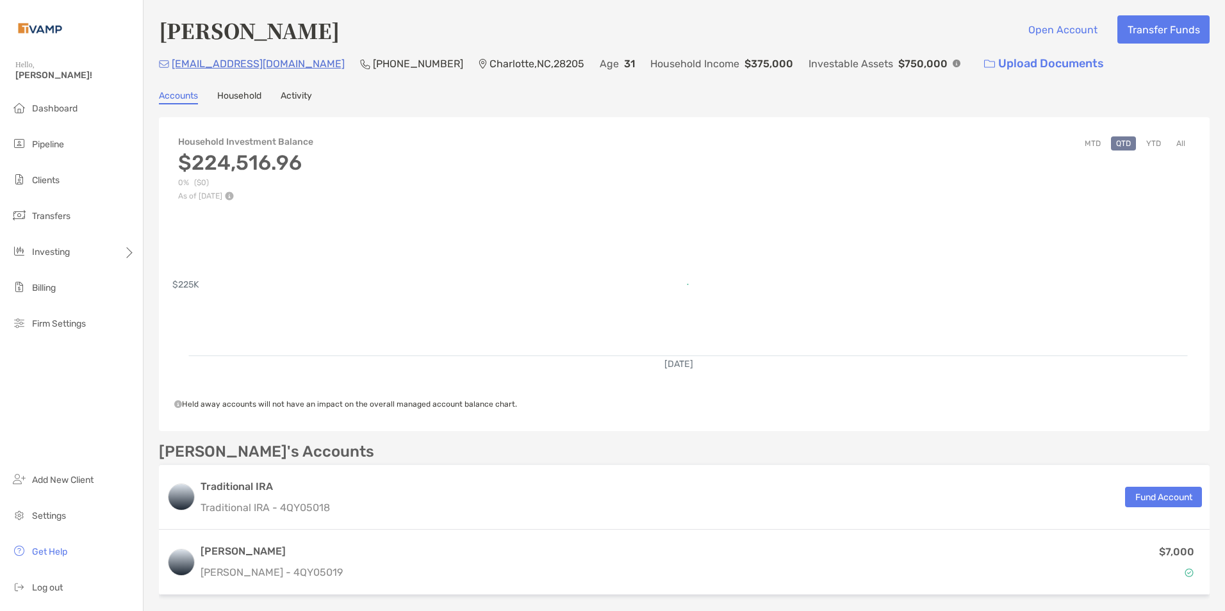
click at [1171, 142] on button "All" at bounding box center [1180, 143] width 19 height 14
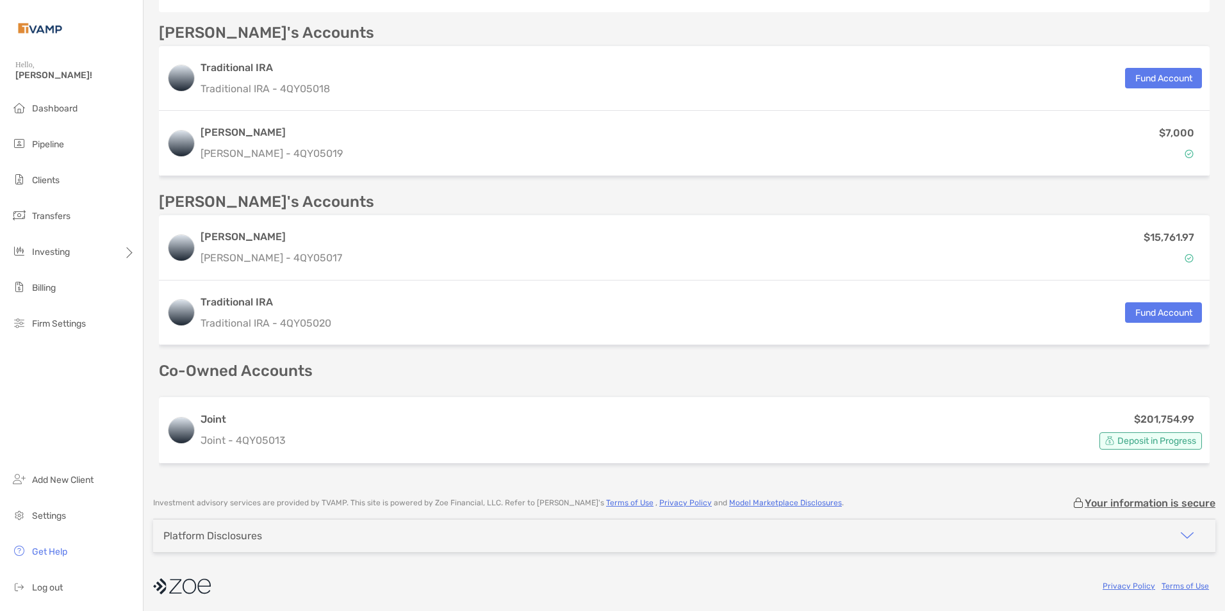
scroll to position [421, 0]
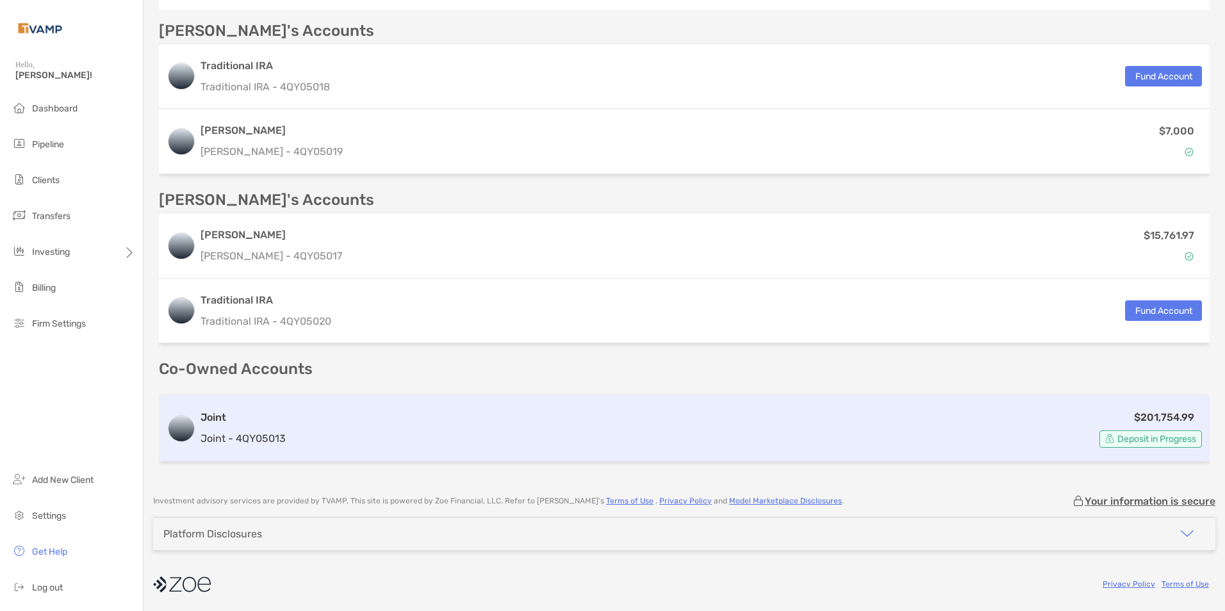
click at [521, 418] on div "$201,754.99 Deposit in Progress" at bounding box center [746, 428] width 911 height 38
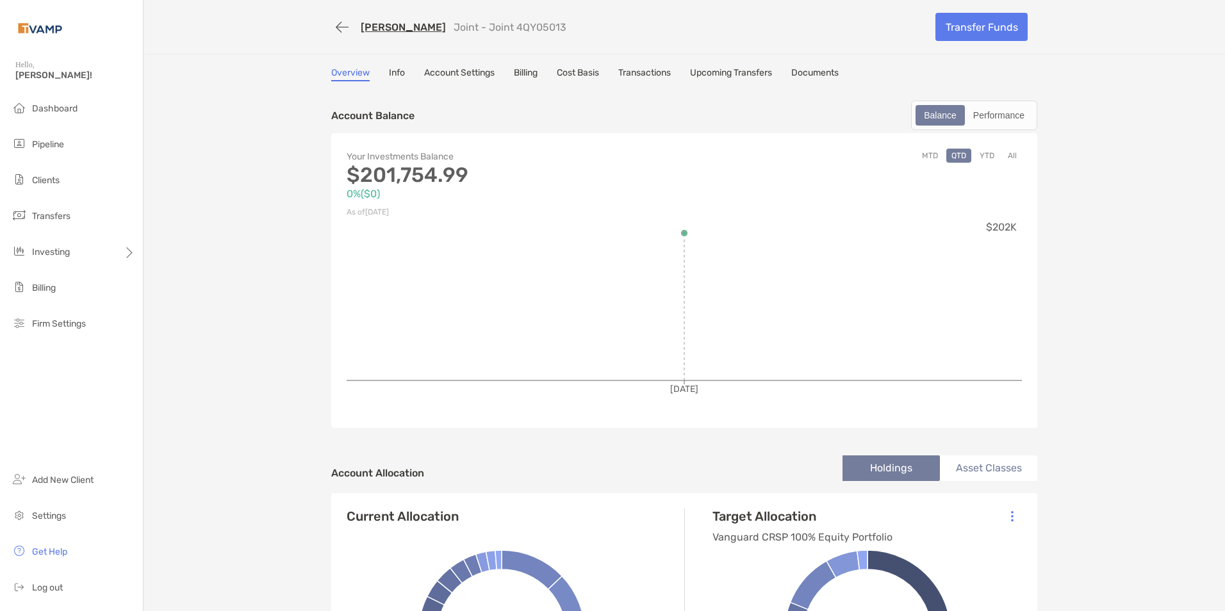
click at [634, 71] on link "Transactions" at bounding box center [644, 74] width 53 height 14
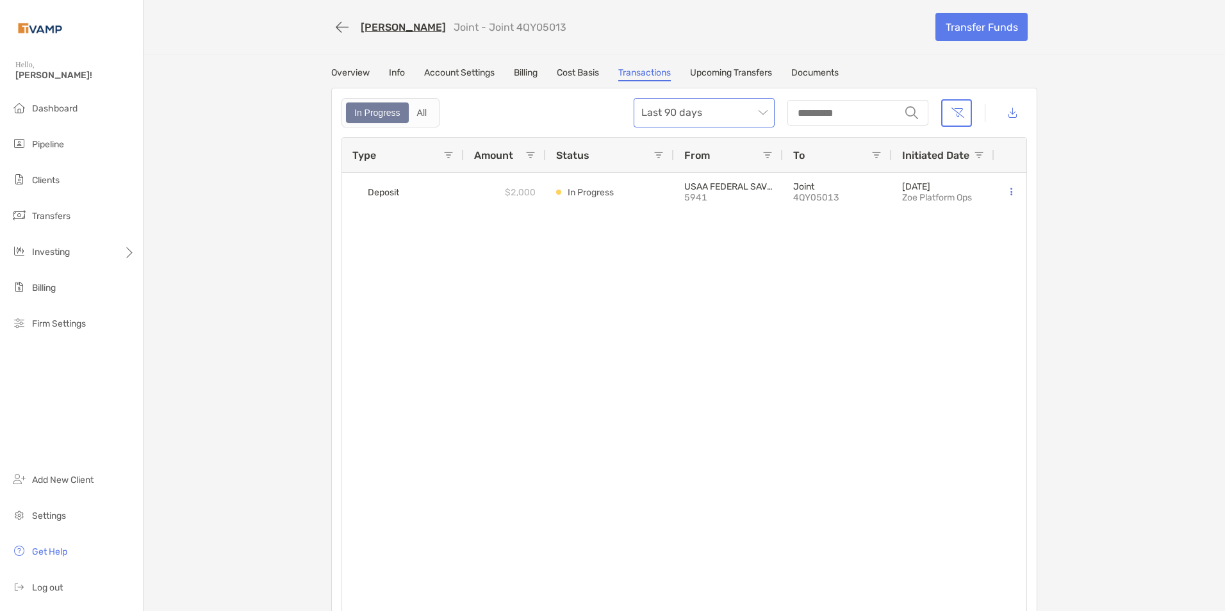
click at [692, 113] on span "Last 90 days" at bounding box center [704, 113] width 126 height 28
click at [691, 177] on div "Last 120 Days" at bounding box center [699, 183] width 120 height 16
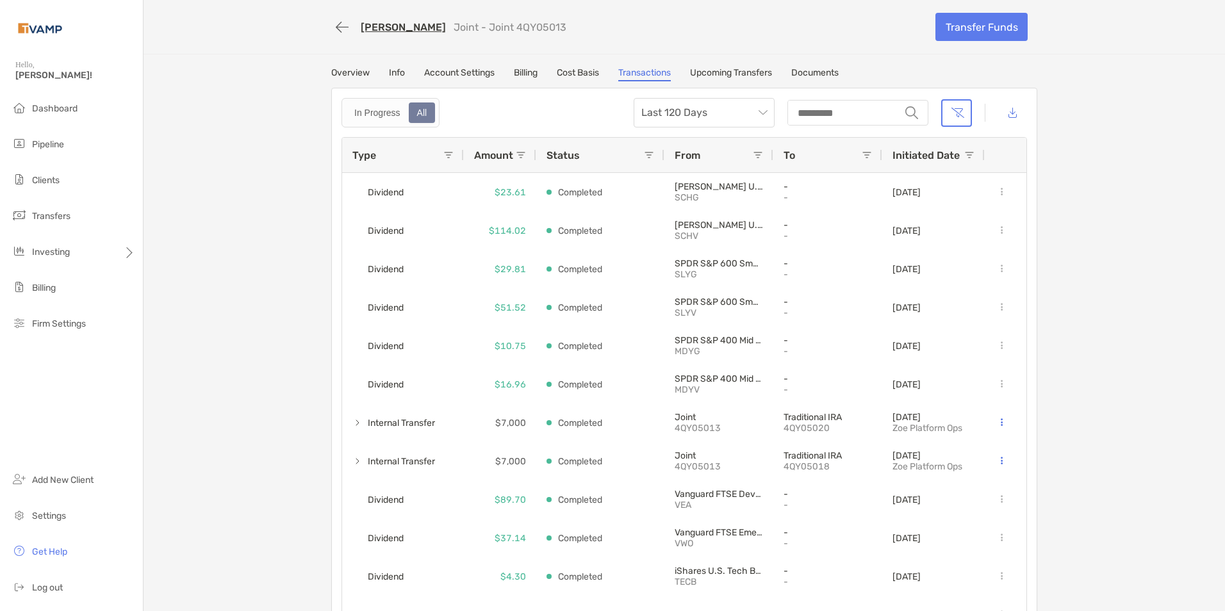
click at [346, 70] on link "Overview" at bounding box center [350, 74] width 38 height 14
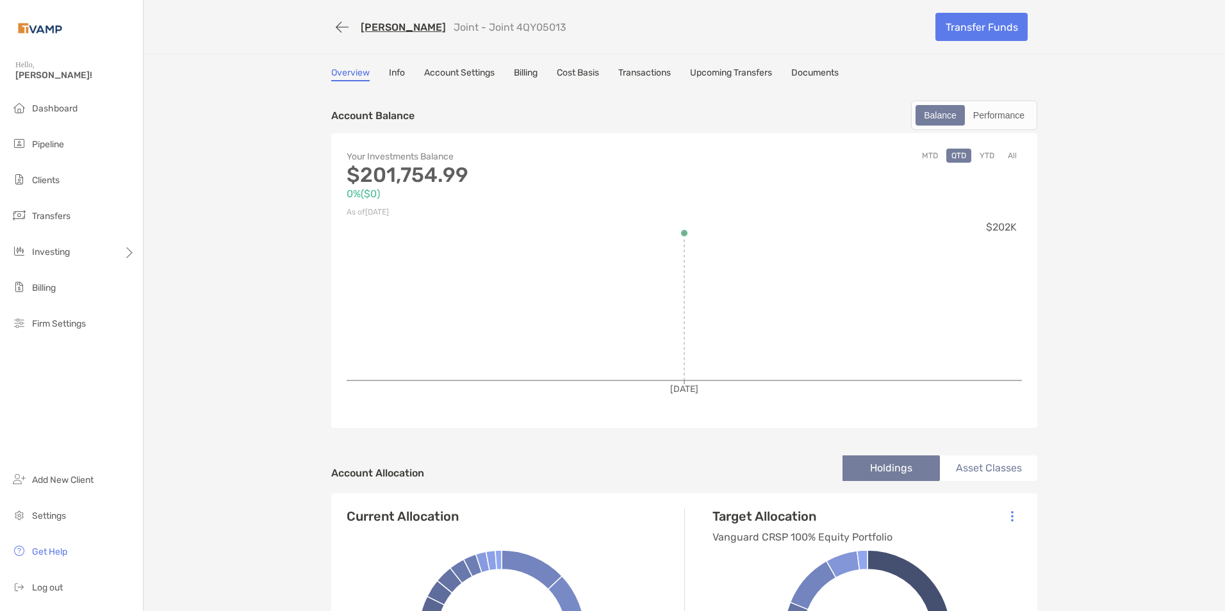
click at [1011, 156] on button "All" at bounding box center [1012, 156] width 19 height 14
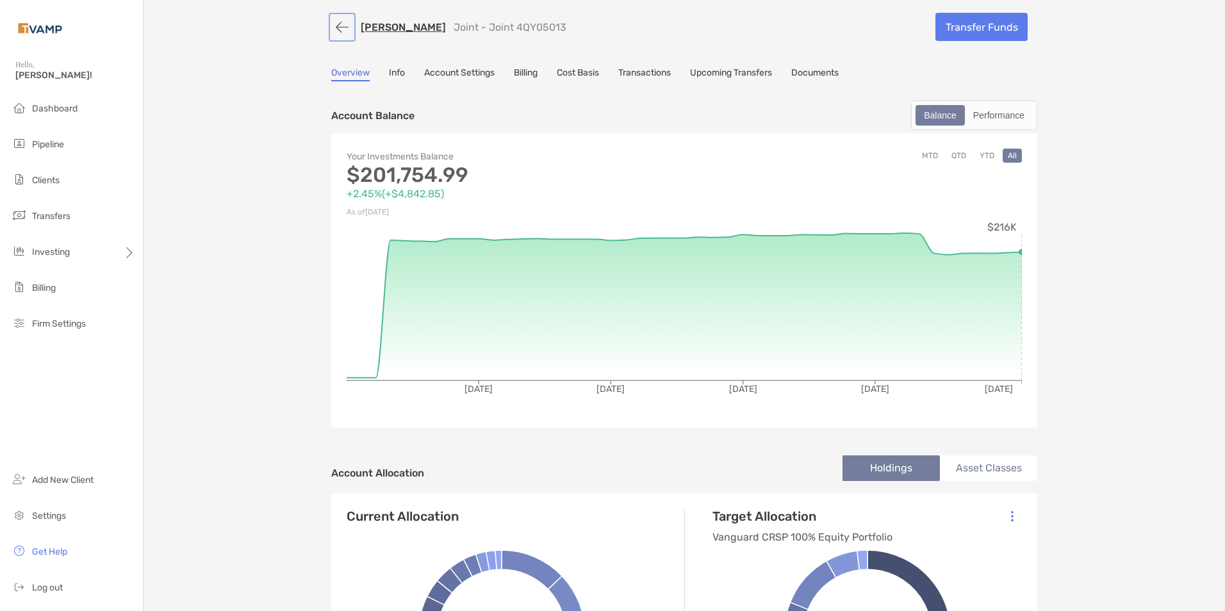
click at [336, 24] on button "button" at bounding box center [342, 27] width 22 height 24
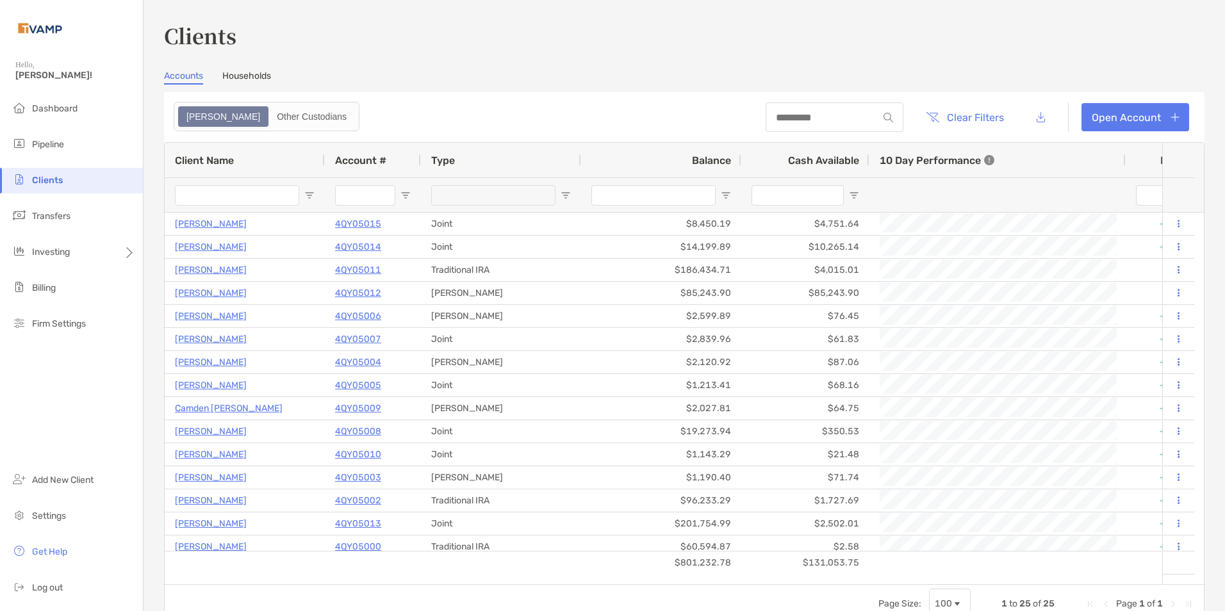
scroll to position [192, 0]
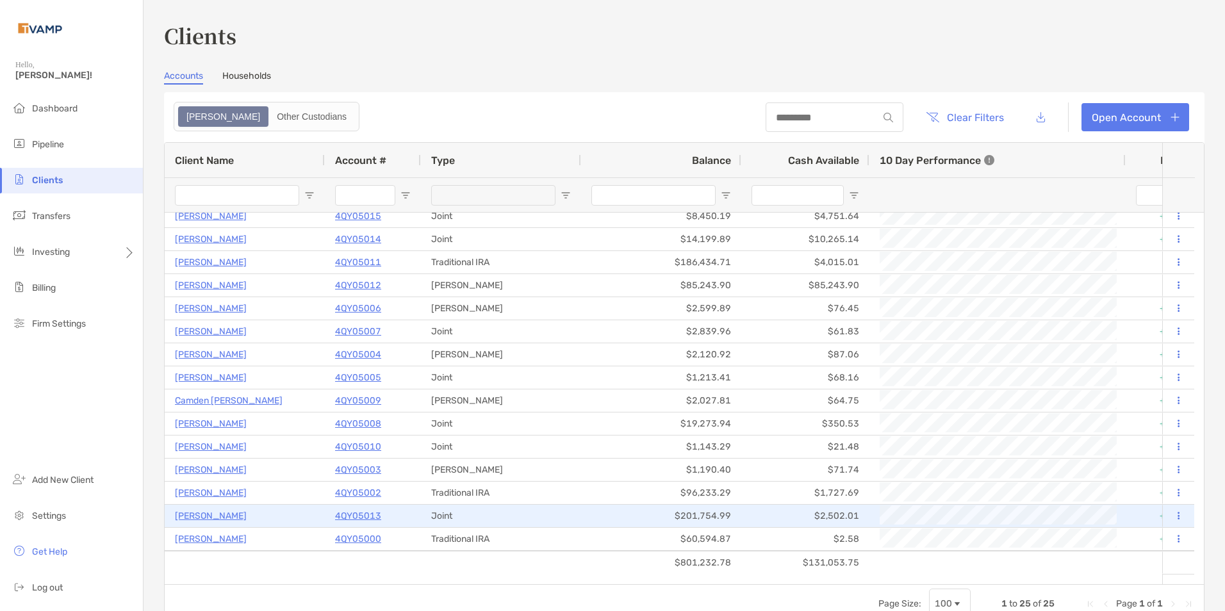
click at [206, 513] on p "Danielle Barnas" at bounding box center [211, 516] width 72 height 16
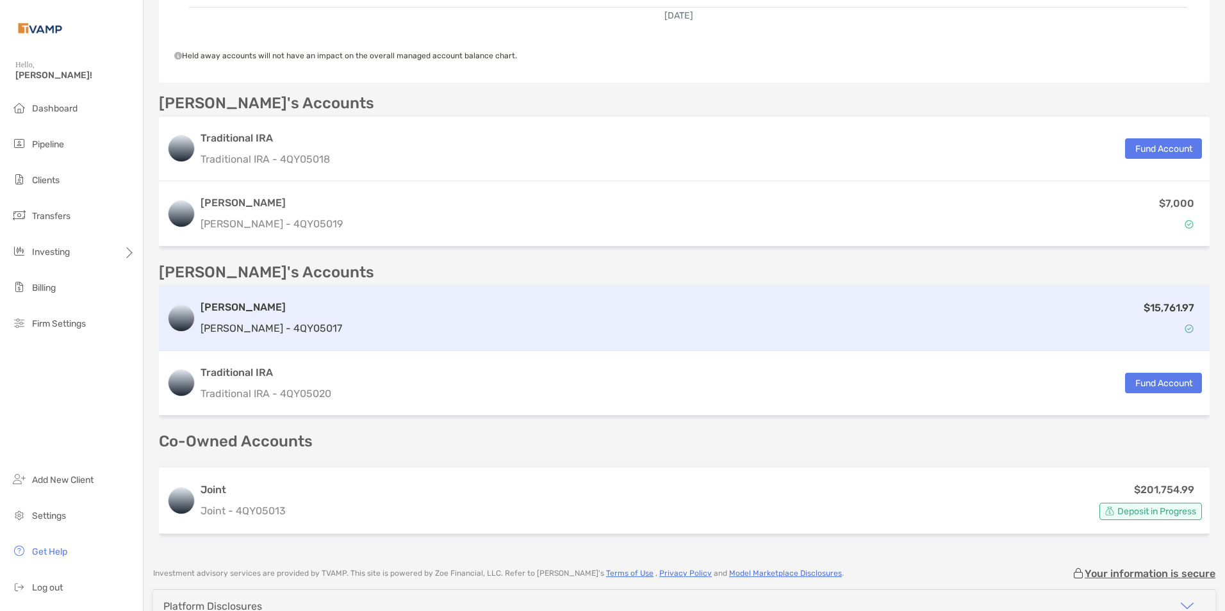
scroll to position [421, 0]
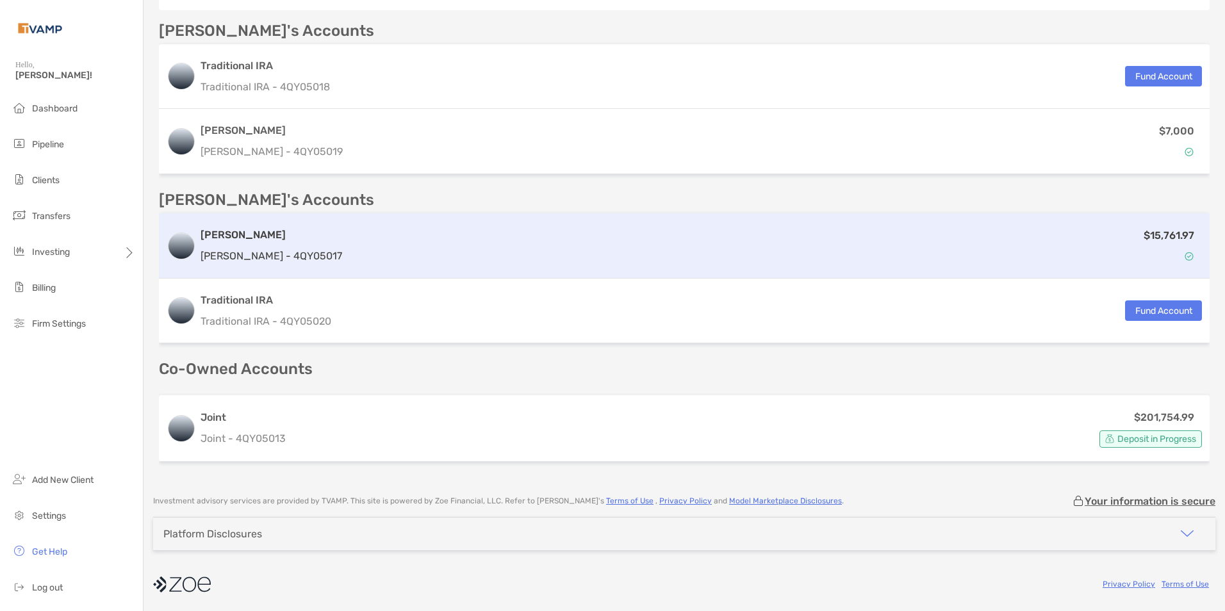
click at [419, 227] on div "$15,761.97" at bounding box center [774, 245] width 855 height 37
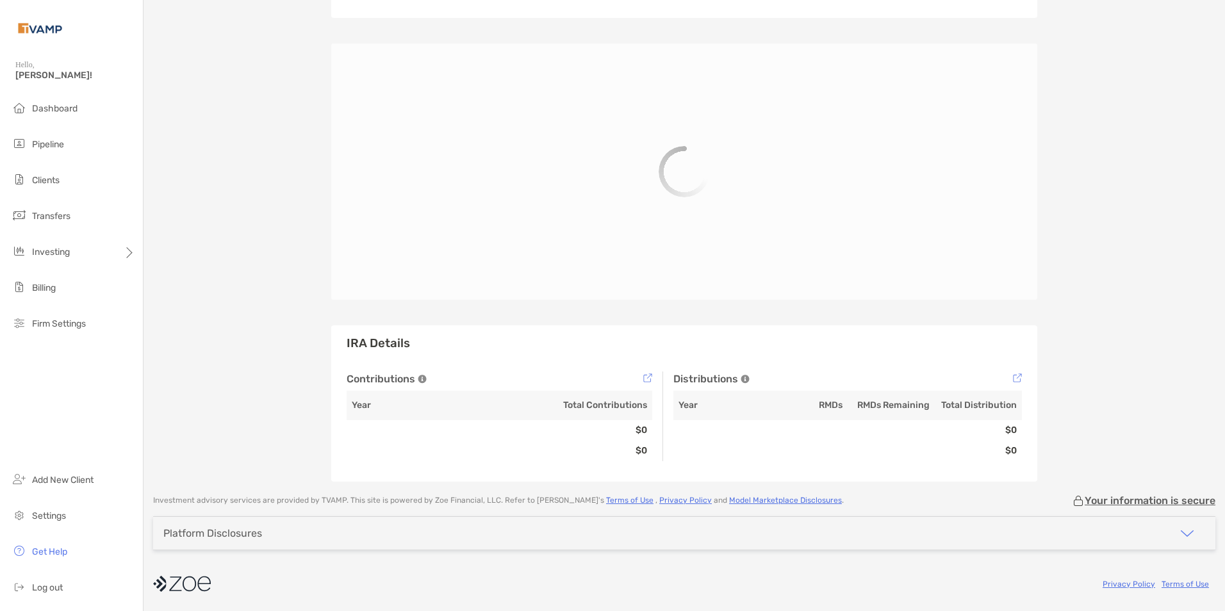
scroll to position [101, 0]
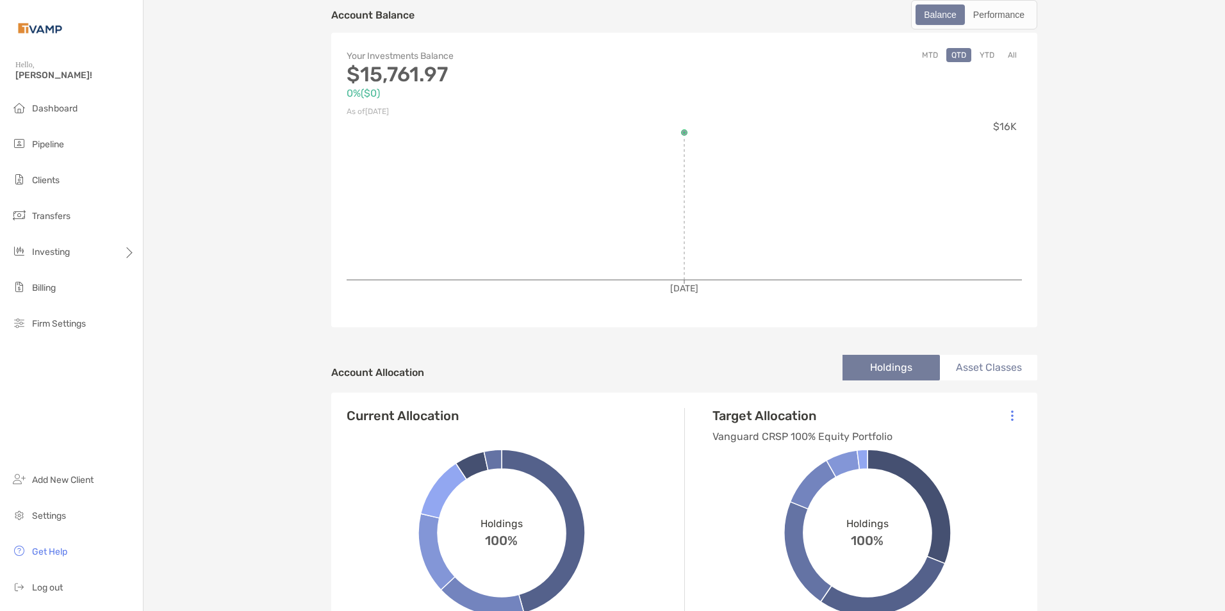
click at [1003, 55] on button "All" at bounding box center [1012, 55] width 19 height 14
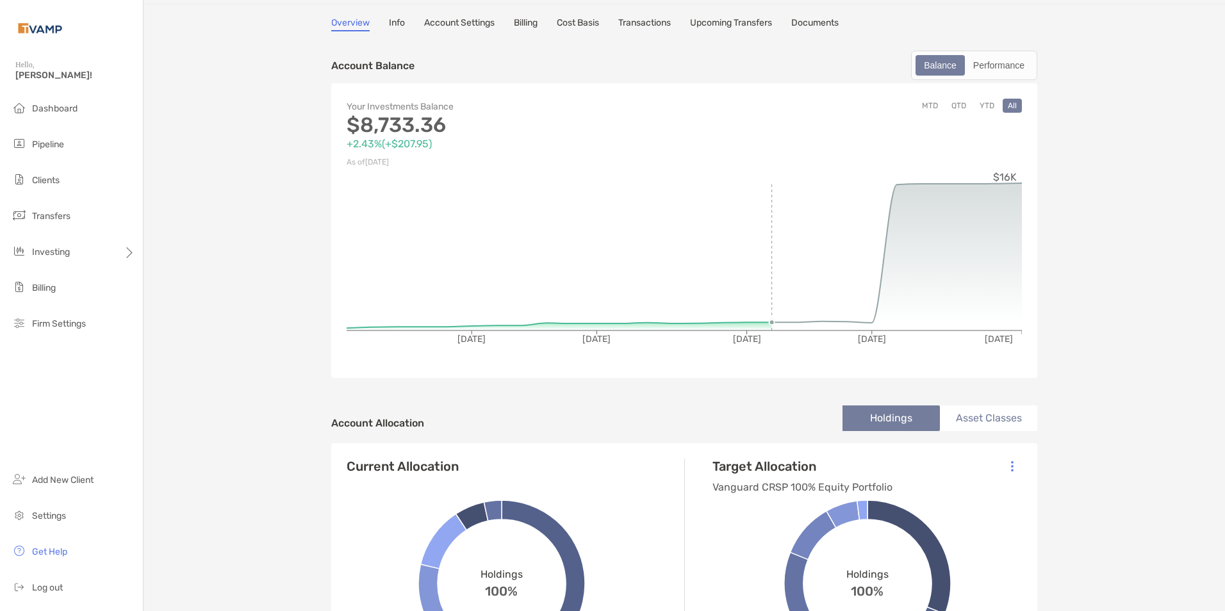
scroll to position [0, 0]
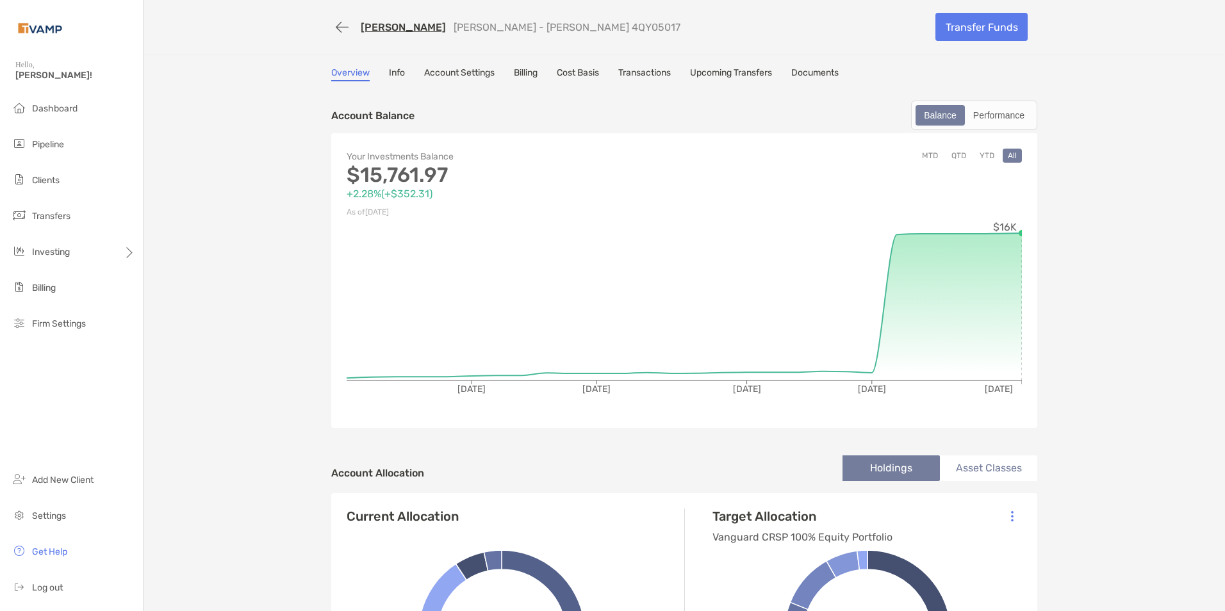
click at [636, 75] on link "Transactions" at bounding box center [644, 74] width 53 height 14
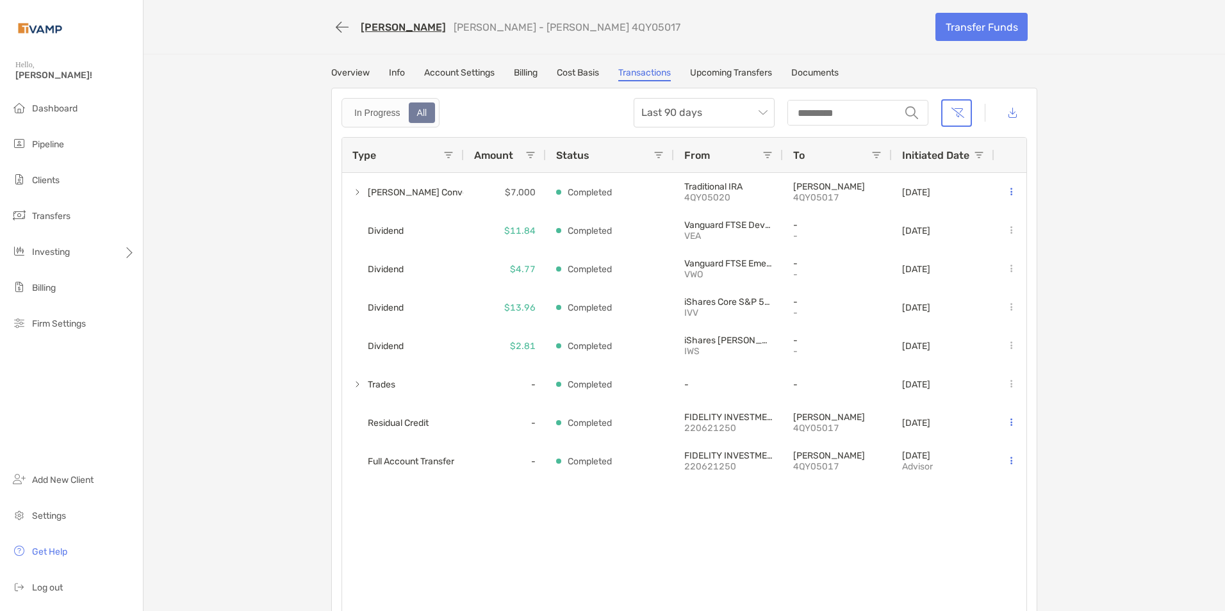
click at [345, 70] on link "Overview" at bounding box center [350, 74] width 38 height 14
click at [338, 72] on link "Overview" at bounding box center [350, 74] width 38 height 14
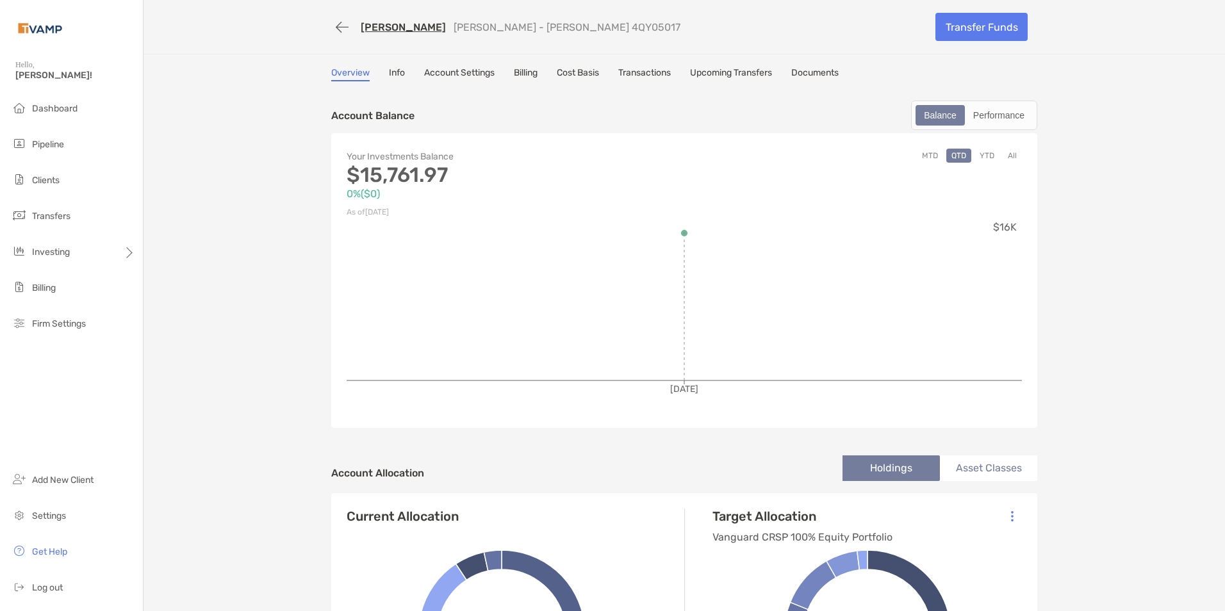
click at [1010, 156] on button "All" at bounding box center [1012, 156] width 19 height 14
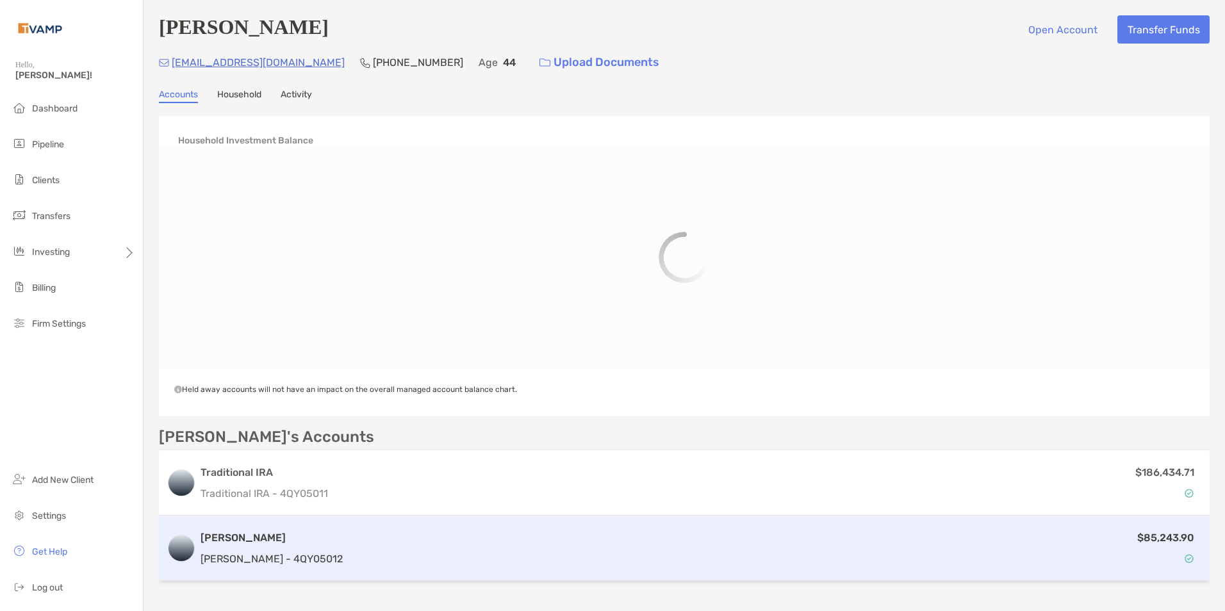
click at [348, 536] on div "$85,243.90" at bounding box center [775, 548] width 854 height 37
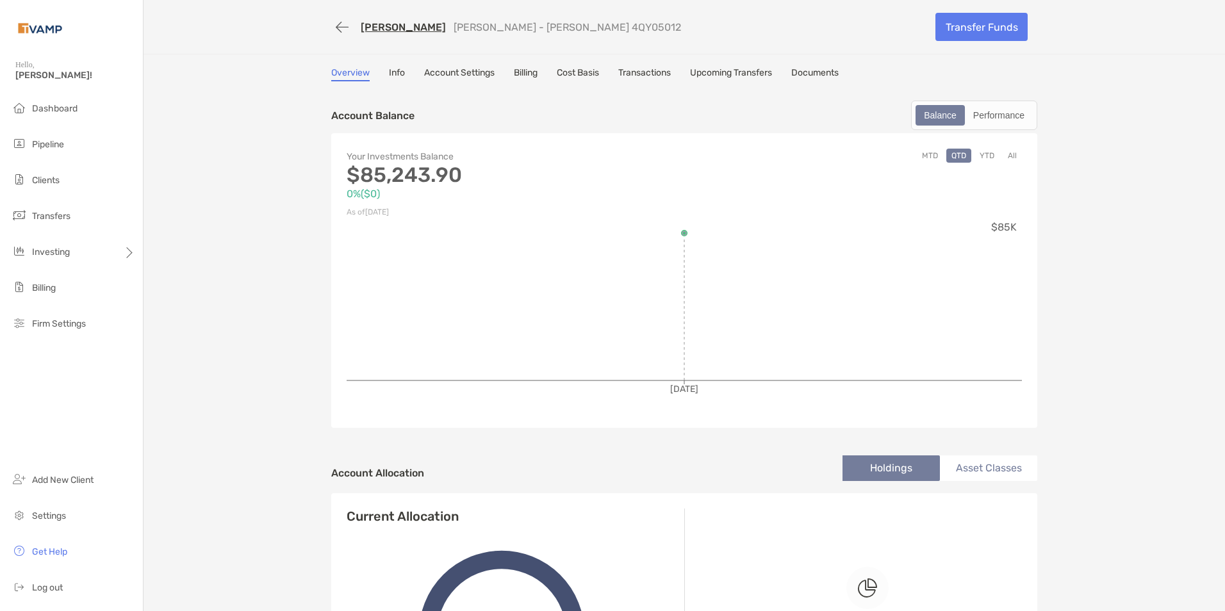
click at [642, 74] on link "Transactions" at bounding box center [644, 74] width 53 height 14
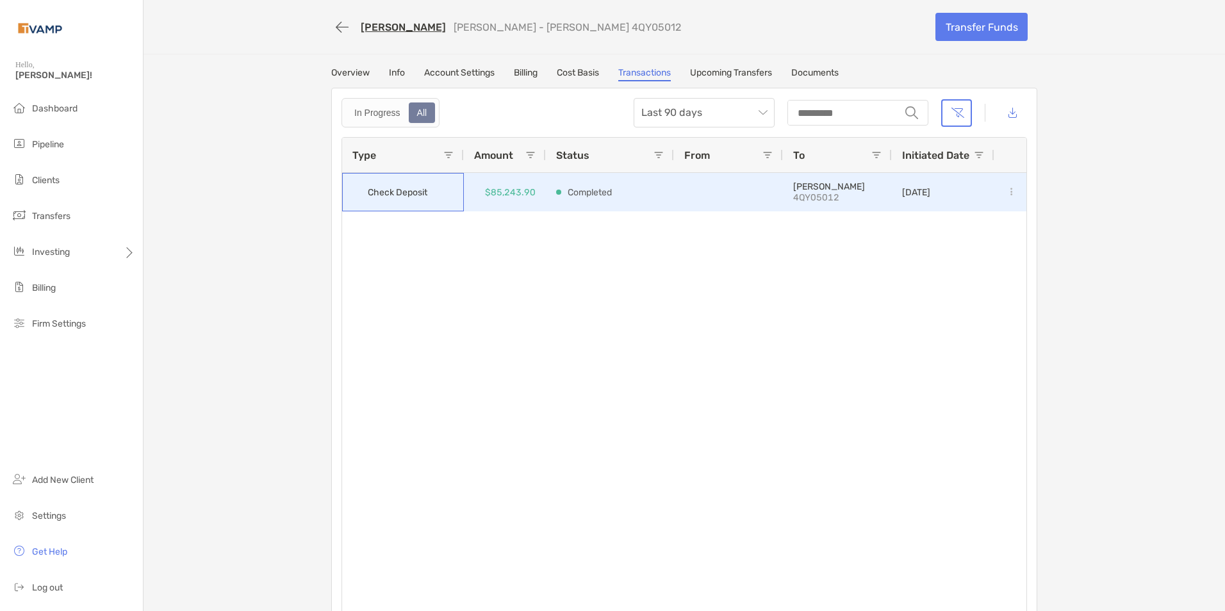
click at [451, 202] on div "Check Deposit" at bounding box center [403, 192] width 122 height 38
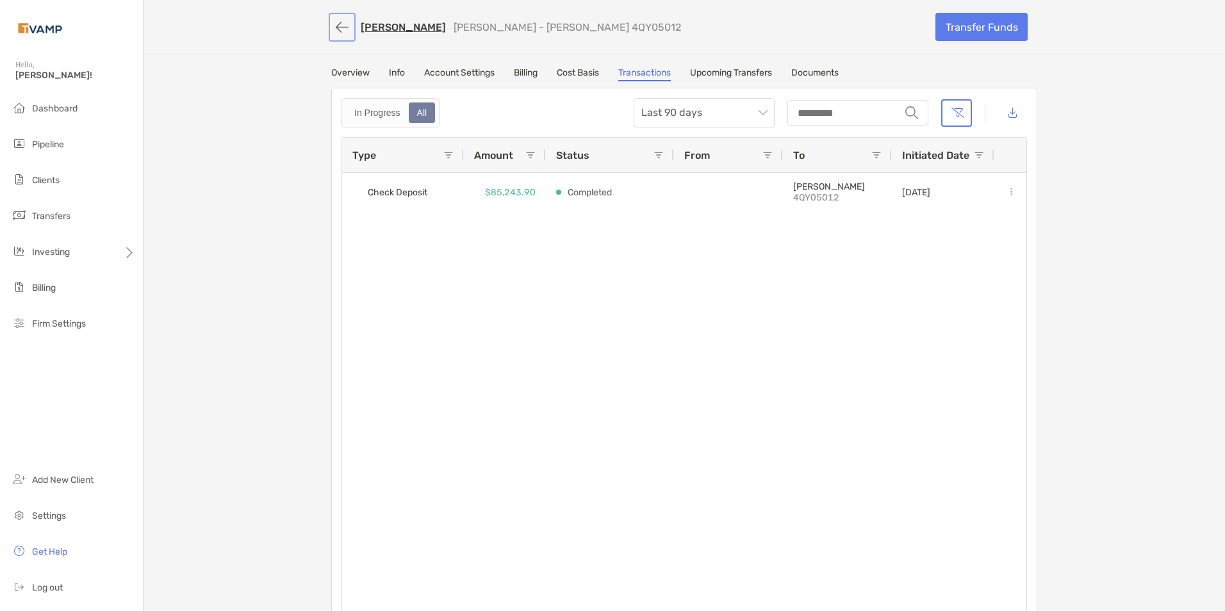
click at [338, 25] on button "button" at bounding box center [342, 27] width 22 height 24
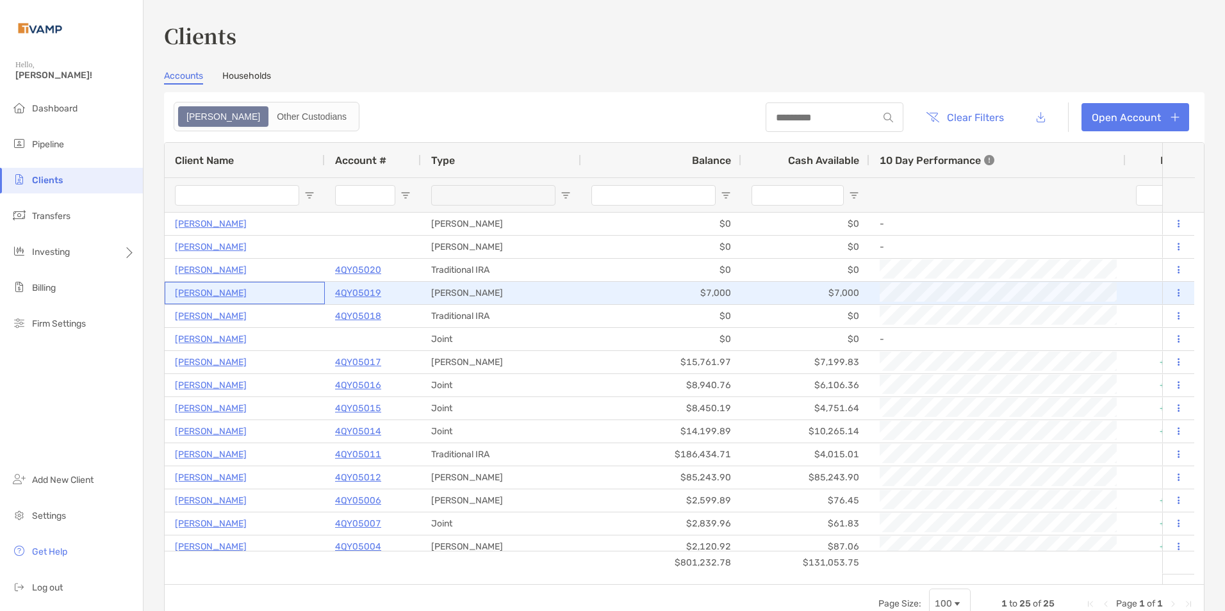
click at [224, 289] on p "[PERSON_NAME]" at bounding box center [211, 293] width 72 height 16
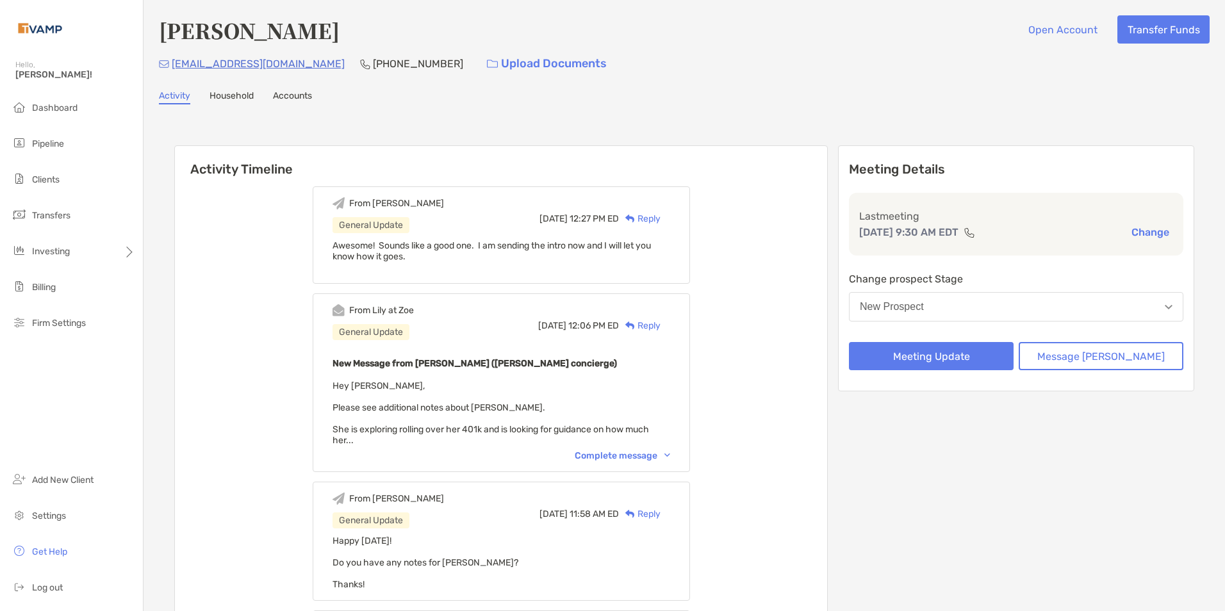
click at [660, 218] on div "Reply" at bounding box center [640, 218] width 42 height 13
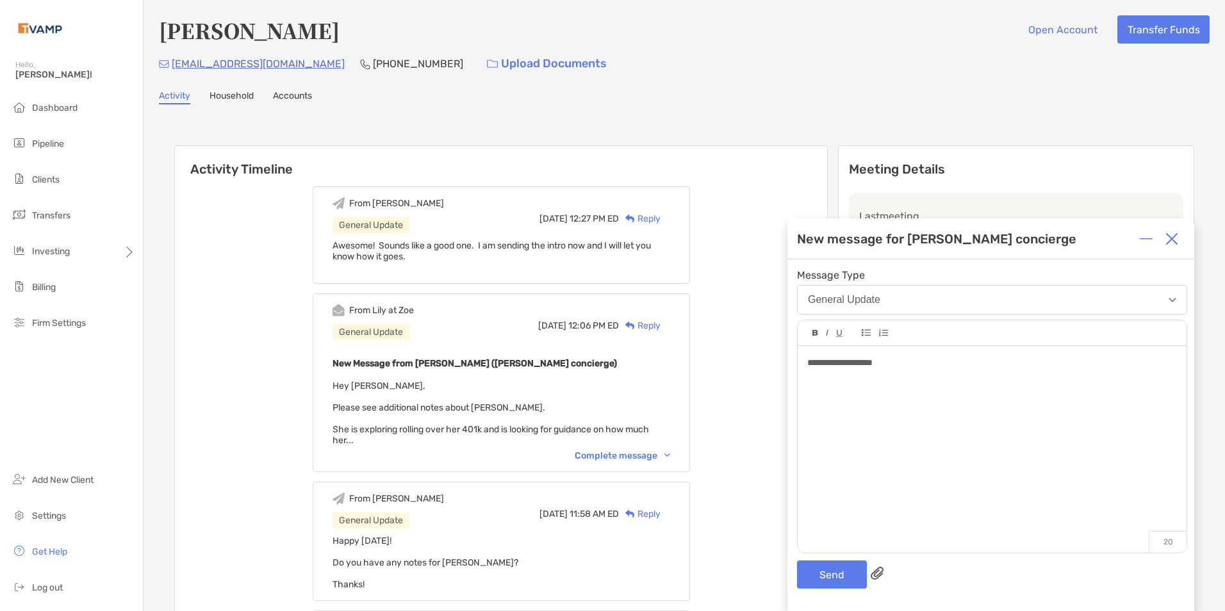
click at [904, 368] on div "**********" at bounding box center [991, 362] width 369 height 13
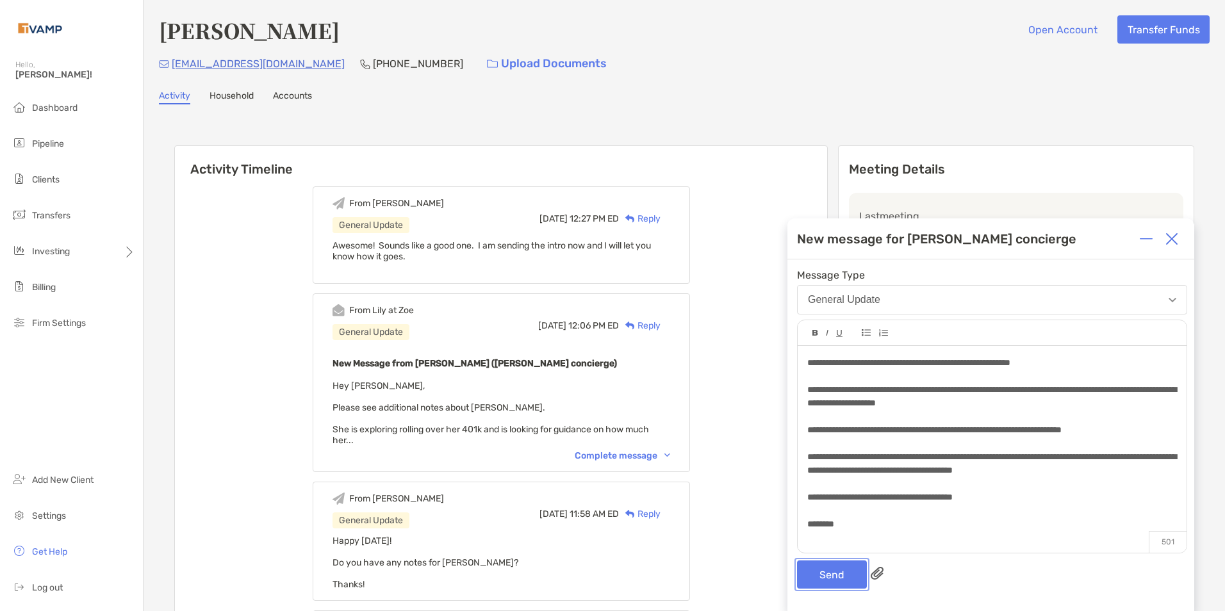
click at [840, 581] on button "Send" at bounding box center [832, 575] width 70 height 28
